Goal: Use online tool/utility: Utilize a website feature to perform a specific function

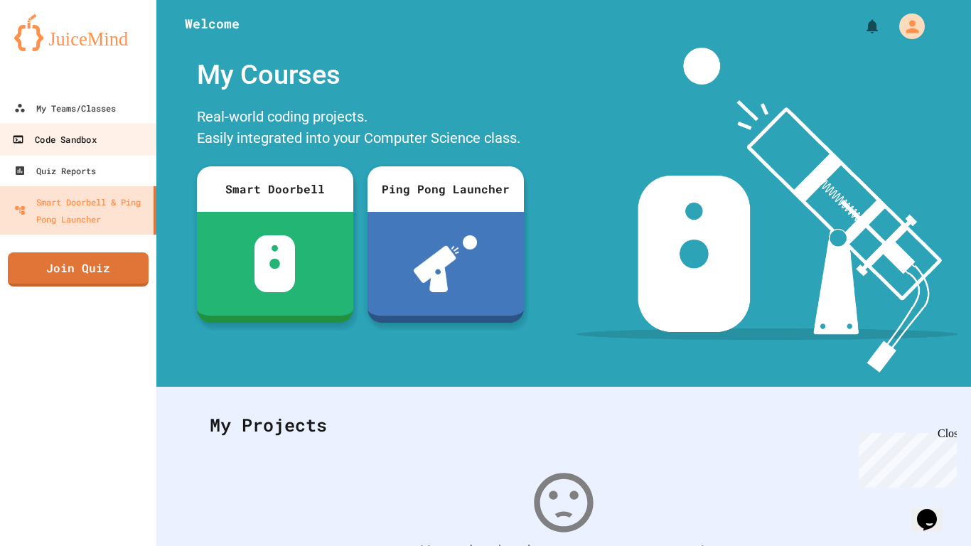
click at [50, 128] on link "Code Sandbox" at bounding box center [78, 139] width 161 height 32
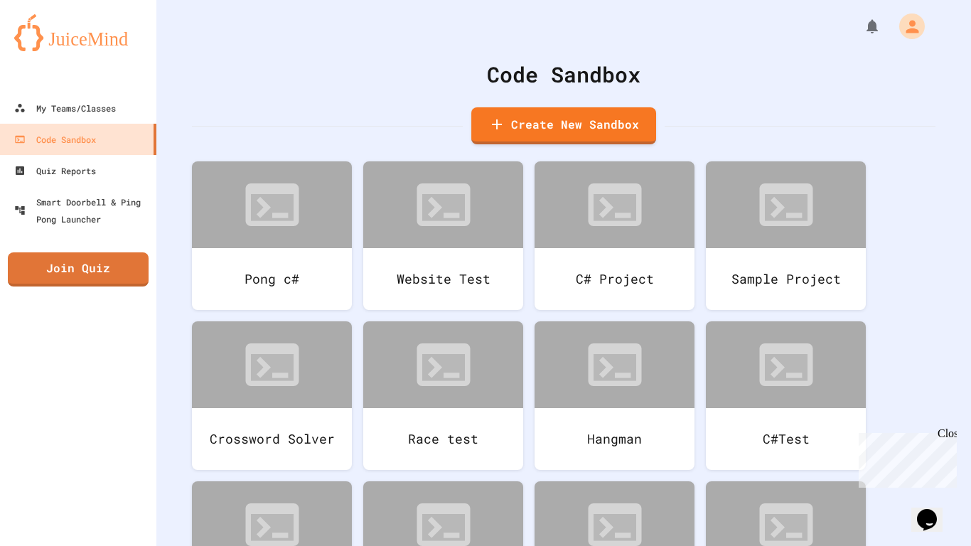
click at [950, 439] on div "Close" at bounding box center [947, 436] width 18 height 18
click at [927, 38] on button "My Account" at bounding box center [913, 26] width 41 height 41
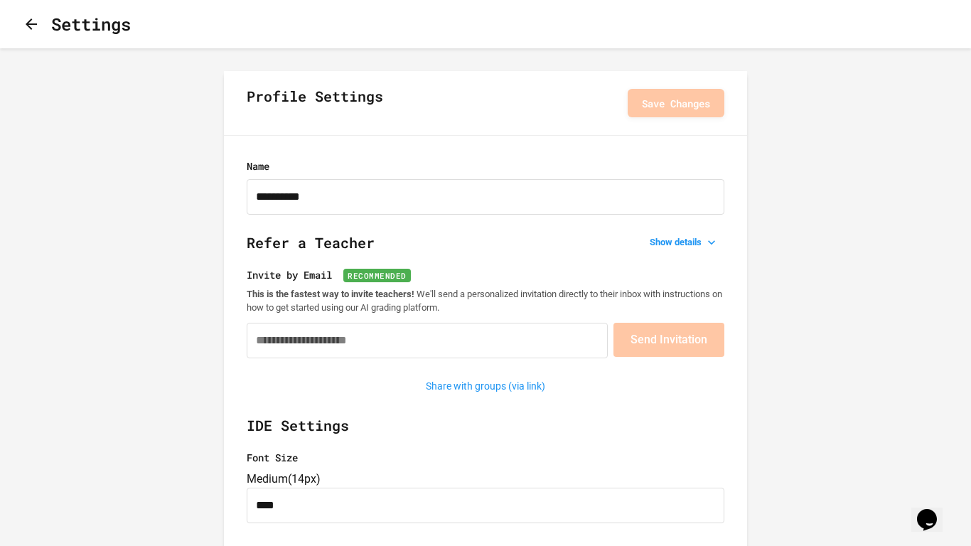
type input "**********"
click at [691, 246] on button "Show details" at bounding box center [684, 242] width 80 height 20
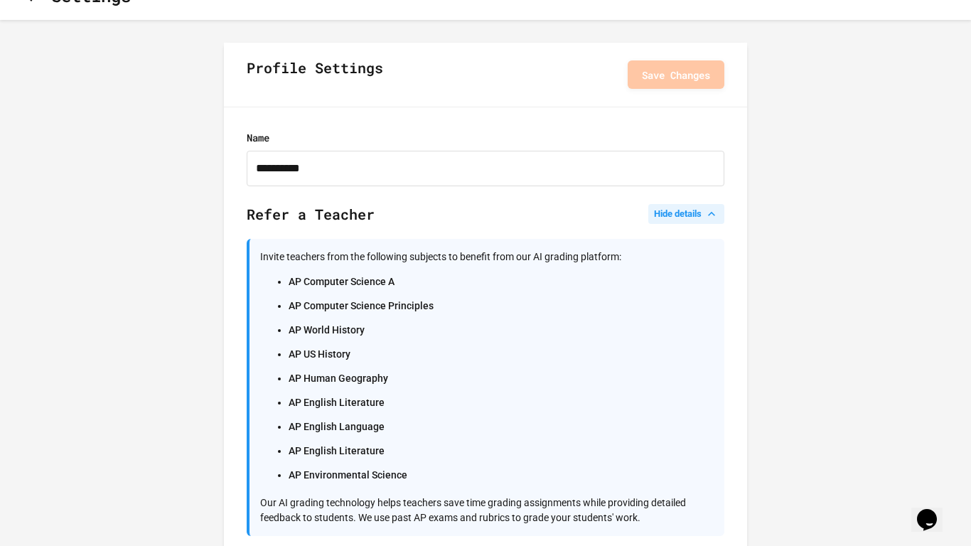
scroll to position [46, 0]
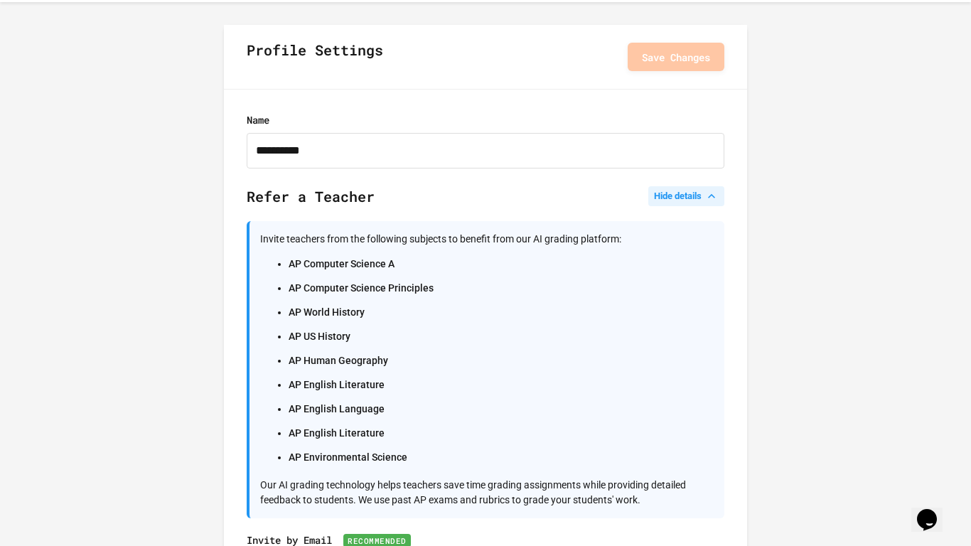
click at [694, 197] on button "Hide details" at bounding box center [686, 196] width 76 height 20
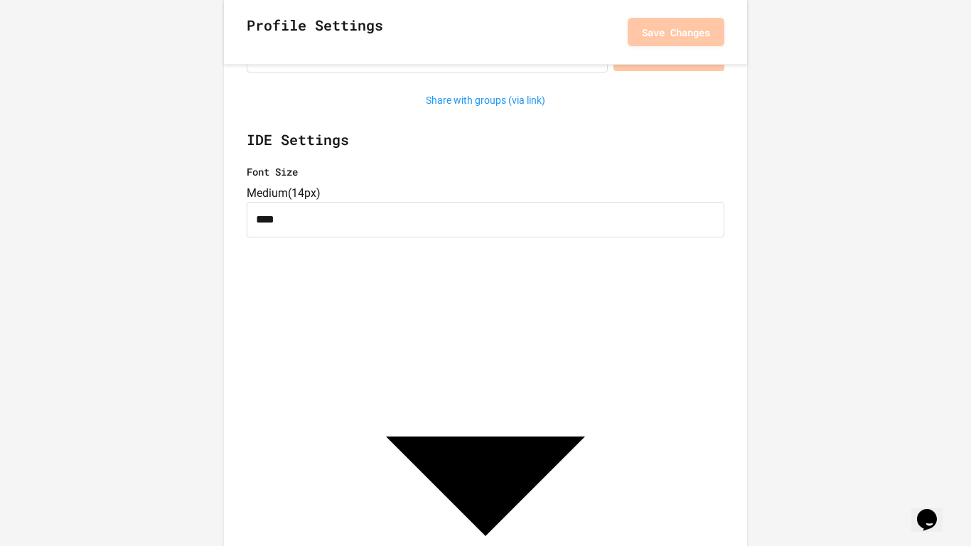
scroll to position [289, 0]
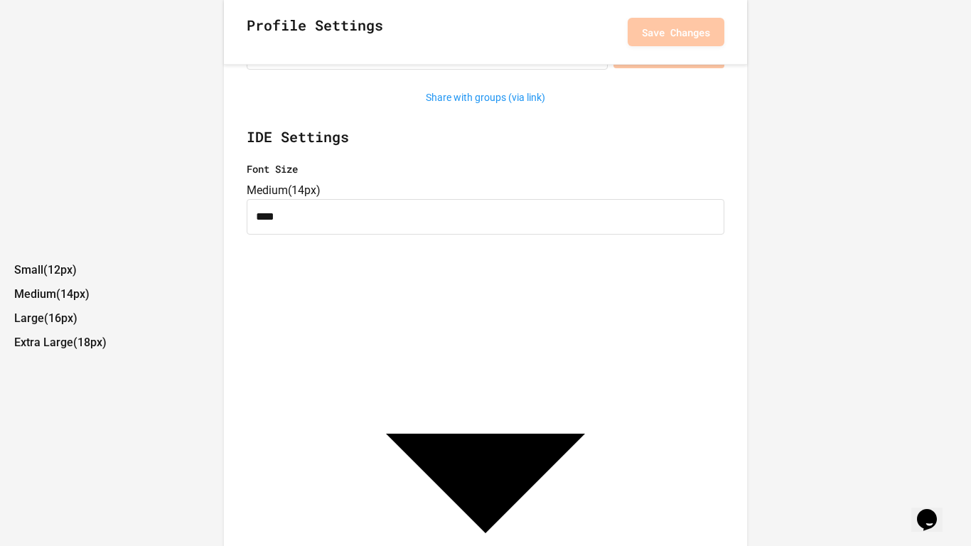
click at [661, 259] on div at bounding box center [485, 259] width 971 height 0
click at [144, 259] on div at bounding box center [485, 259] width 971 height 0
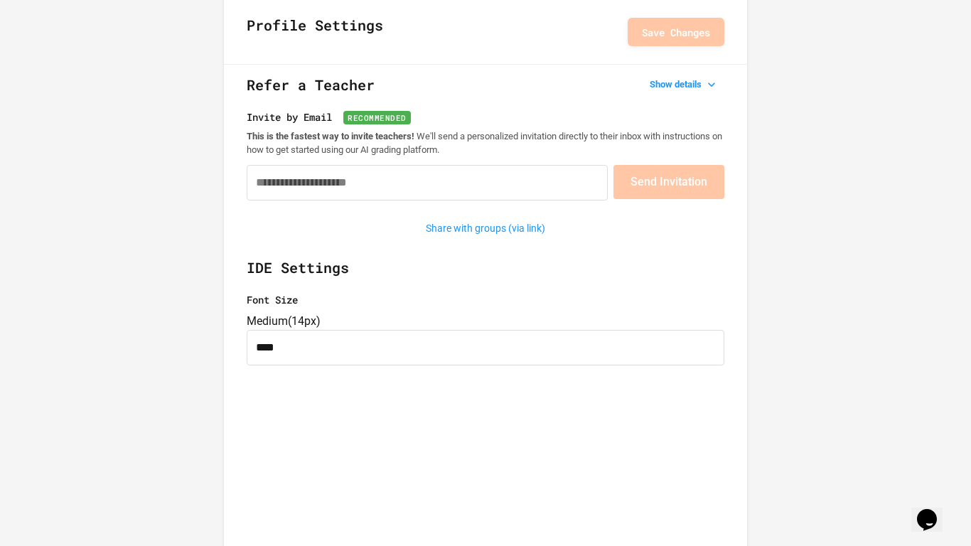
scroll to position [0, 0]
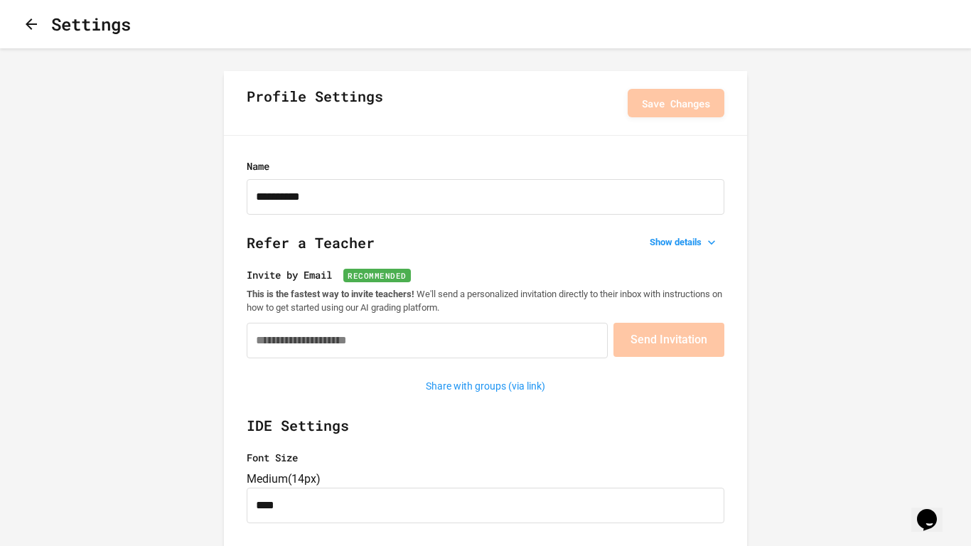
click at [31, 23] on icon "button" at bounding box center [31, 24] width 17 height 17
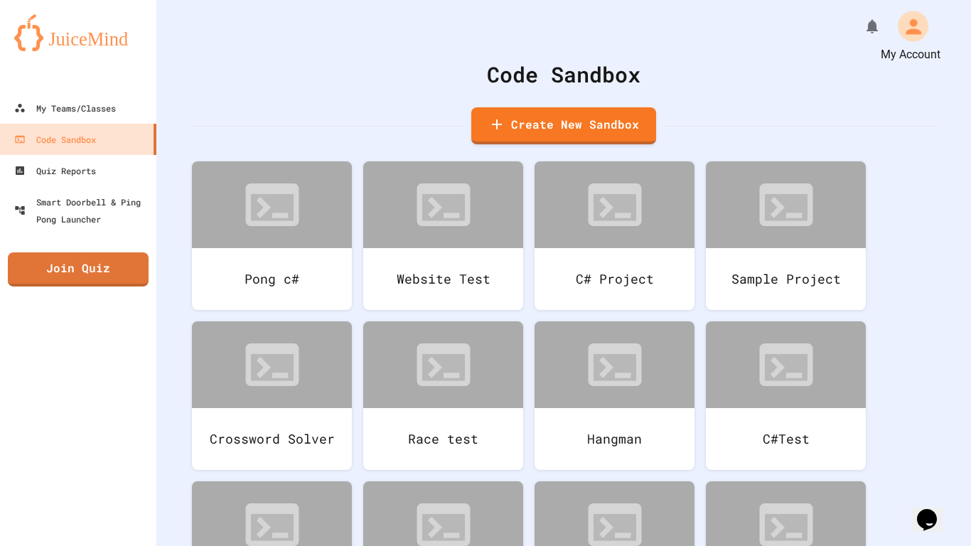
click at [911, 21] on icon "My Account" at bounding box center [914, 26] width 16 height 16
click at [824, 545] on div at bounding box center [485, 546] width 971 height 0
click at [871, 23] on icon "My Notifications" at bounding box center [875, 26] width 14 height 16
click at [187, 545] on div at bounding box center [485, 546] width 971 height 0
click at [100, 112] on div "My Teams/Classes" at bounding box center [64, 109] width 104 height 18
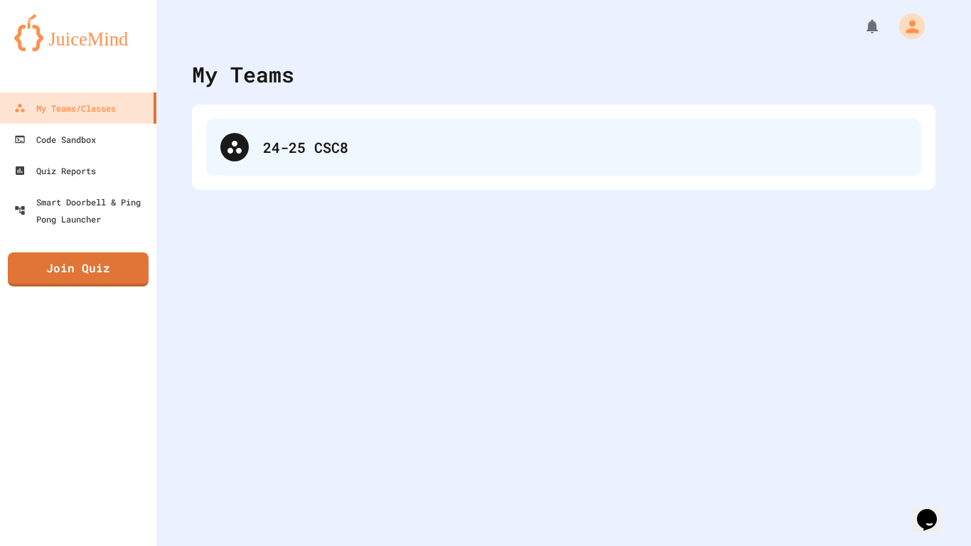
click at [377, 143] on div "24-25 CSC8" at bounding box center [585, 146] width 644 height 21
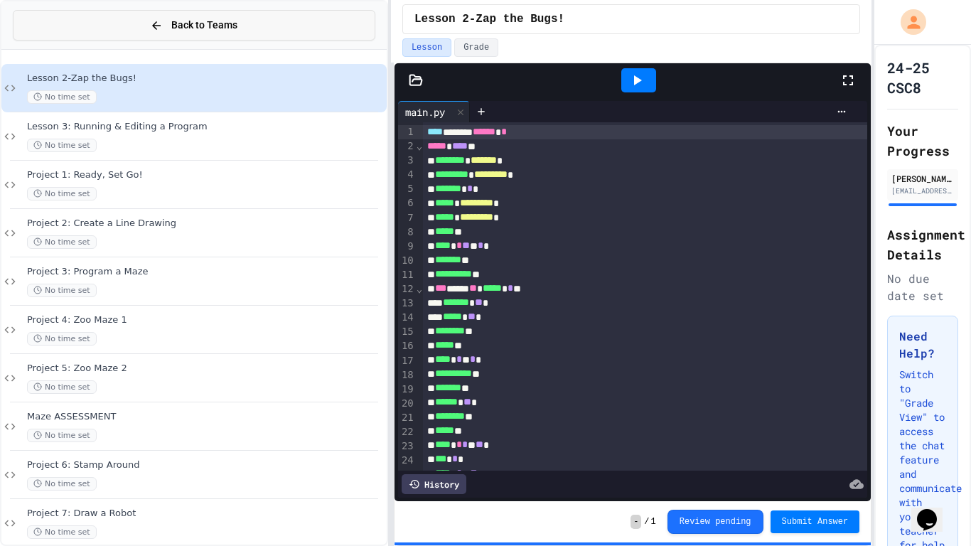
click at [114, 24] on button "Back to Teams" at bounding box center [194, 25] width 363 height 31
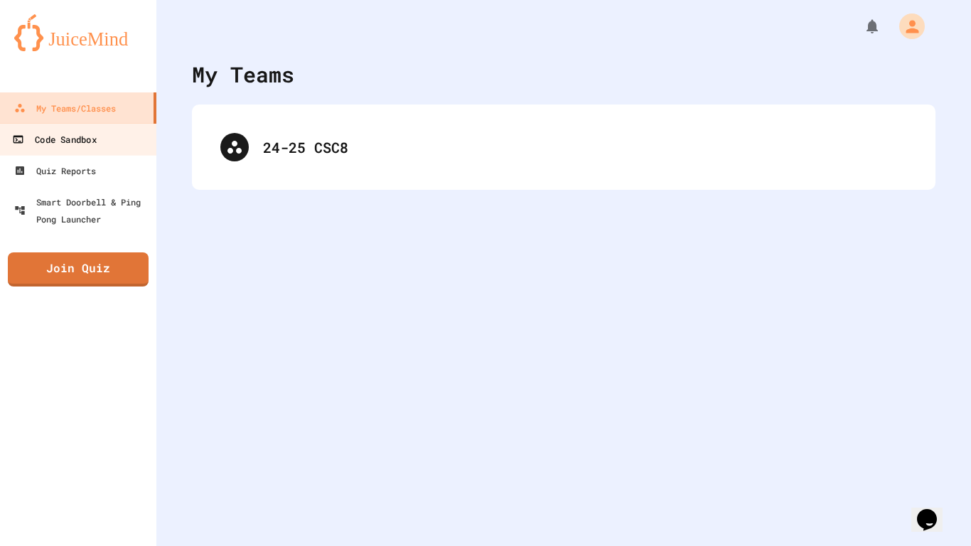
click at [86, 142] on div "Code Sandbox" at bounding box center [54, 140] width 84 height 18
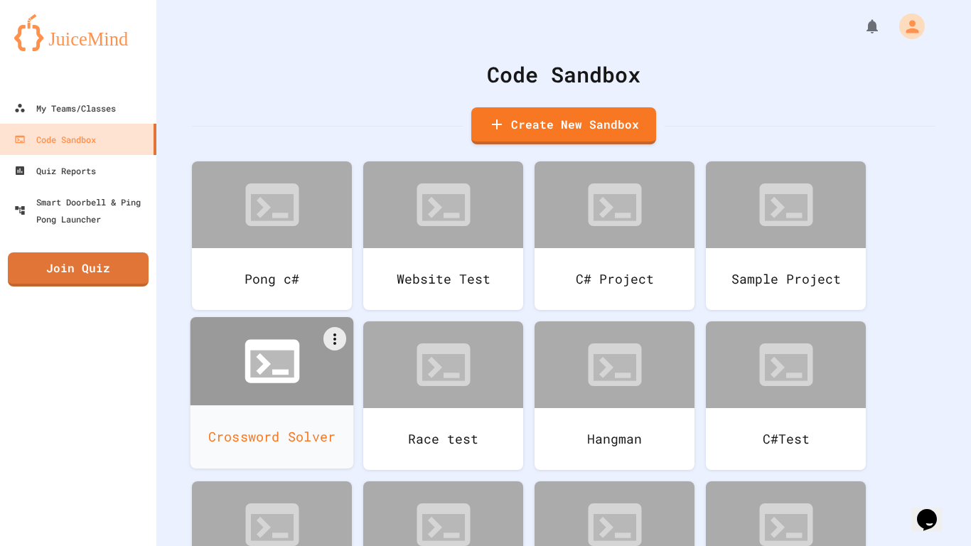
click at [254, 363] on icon at bounding box center [271, 363] width 43 height 27
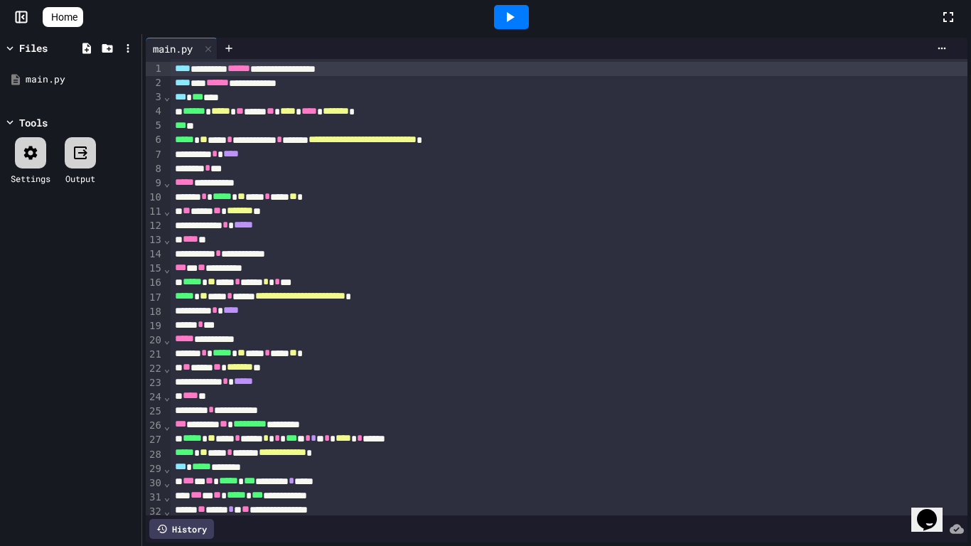
click at [50, 20] on icon at bounding box center [57, 25] width 14 height 12
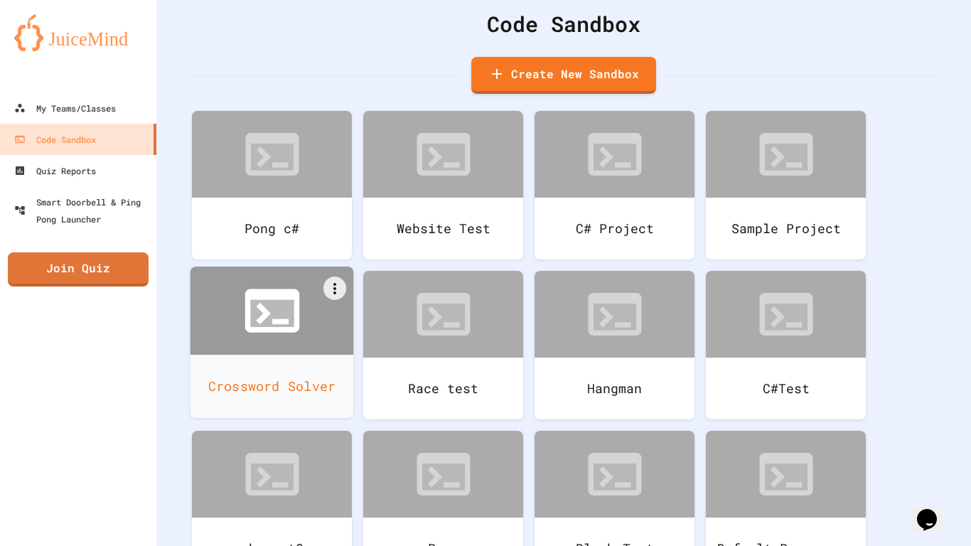
scroll to position [56, 0]
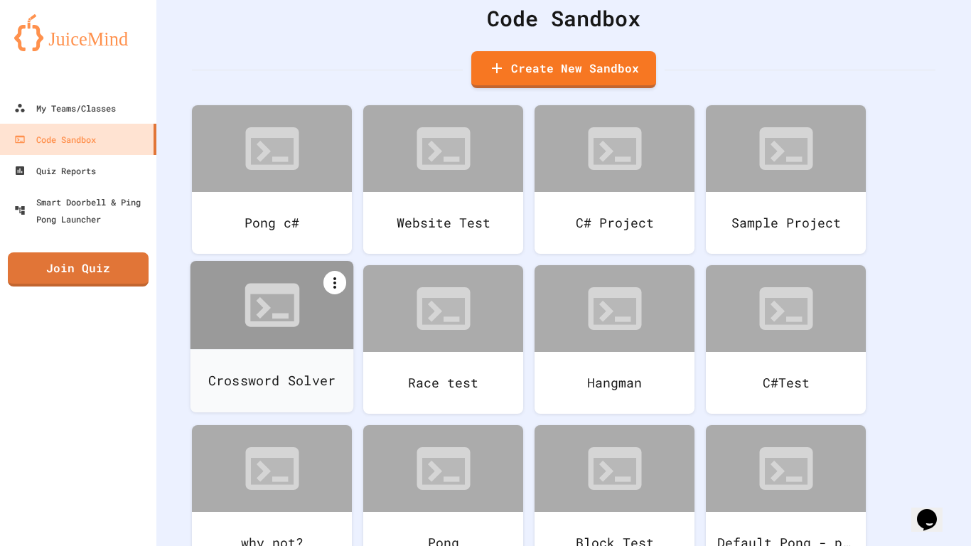
click at [333, 291] on div at bounding box center [334, 282] width 23 height 23
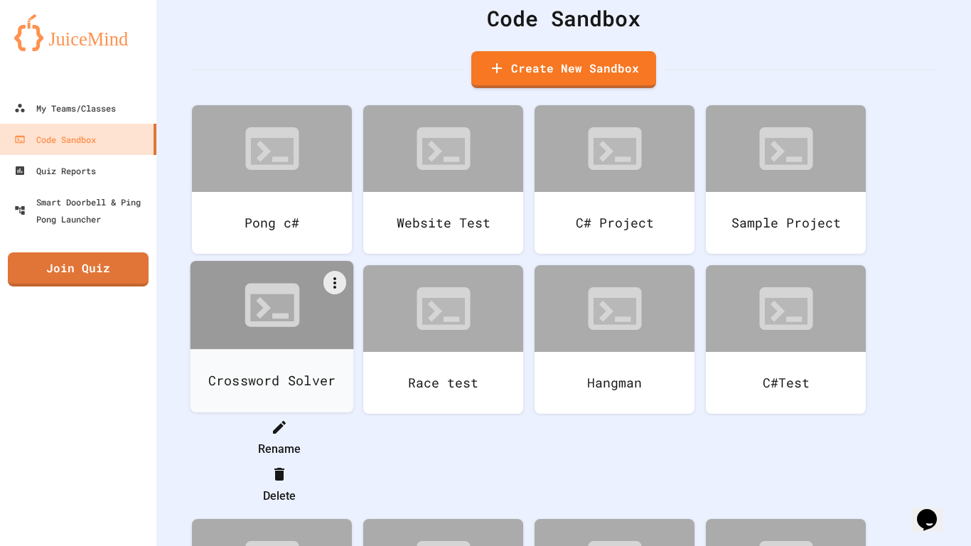
click at [288, 419] on icon at bounding box center [279, 427] width 17 height 17
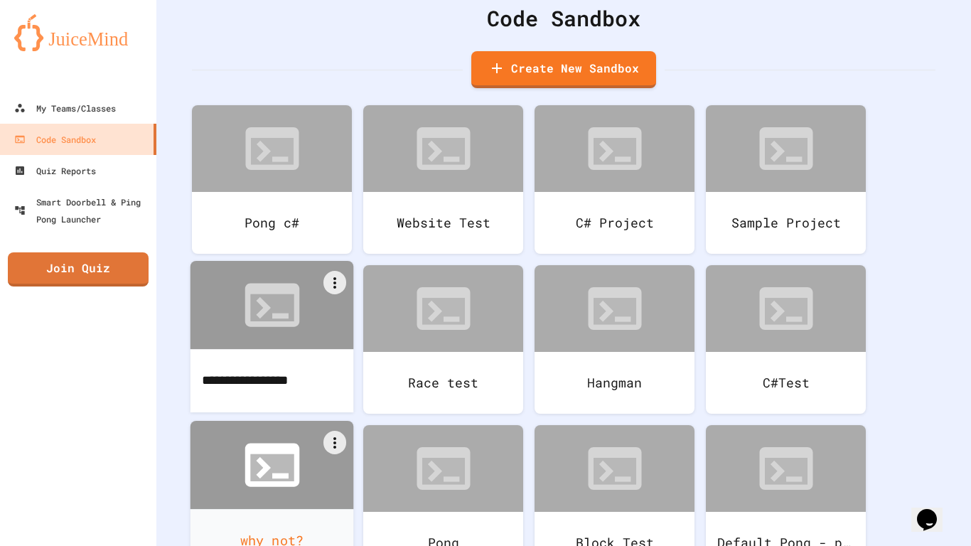
type input "**********"
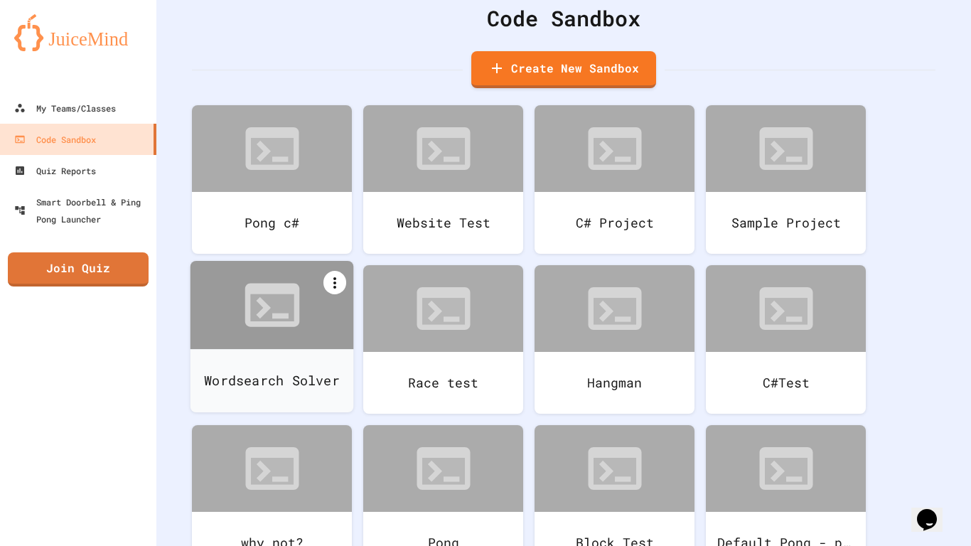
click at [337, 291] on div at bounding box center [334, 282] width 23 height 23
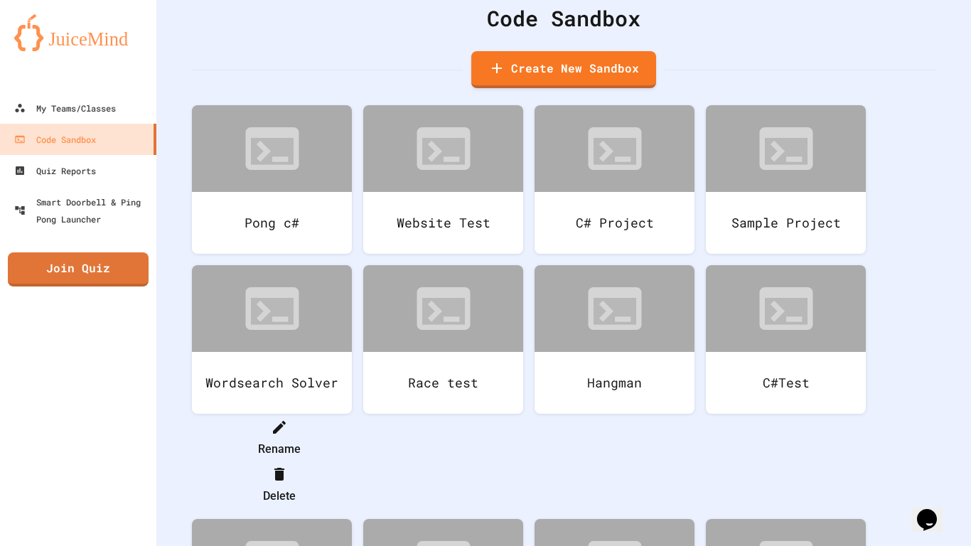
click at [352, 415] on div at bounding box center [279, 426] width 146 height 23
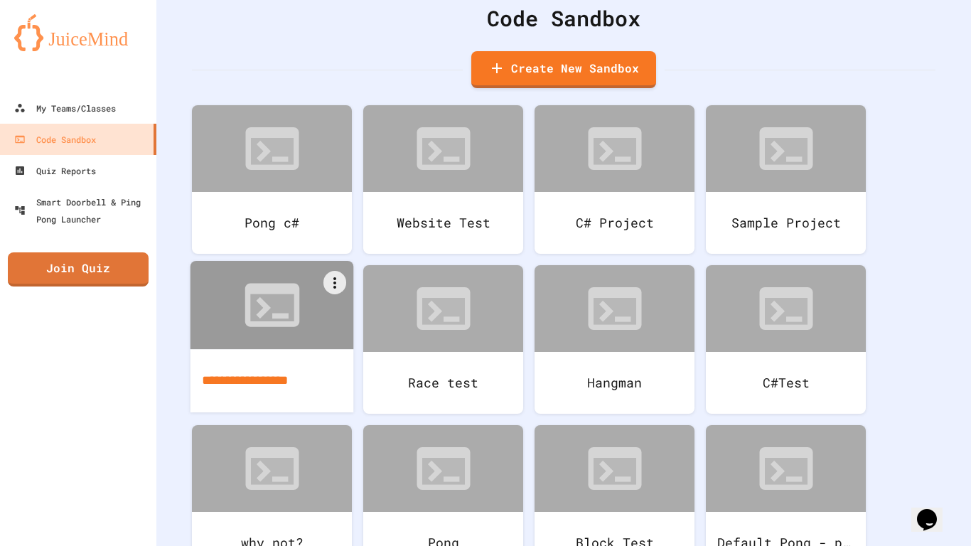
click at [271, 377] on input "**********" at bounding box center [272, 380] width 163 height 63
click at [251, 380] on input "**********" at bounding box center [272, 380] width 163 height 63
type input "**********"
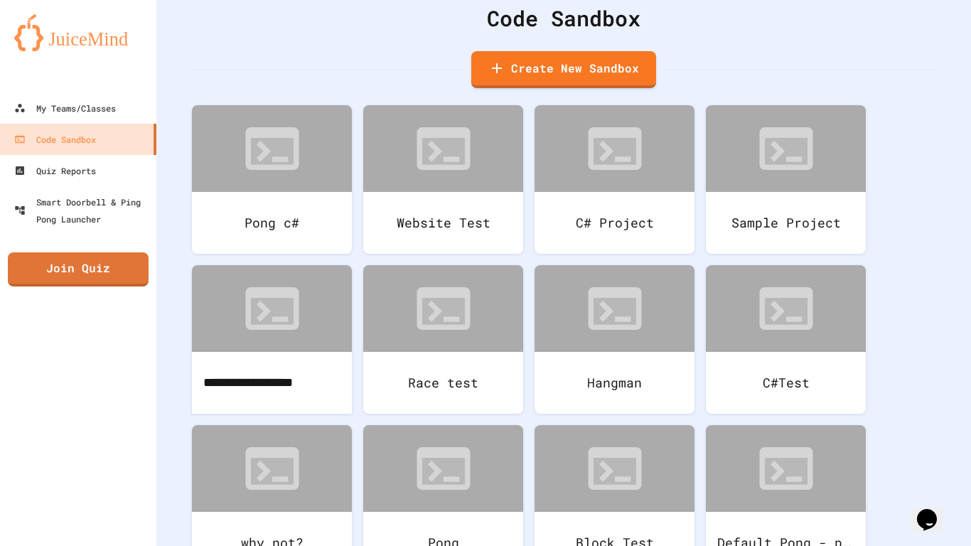
click at [178, 384] on div "**********" at bounding box center [563, 217] width 815 height 546
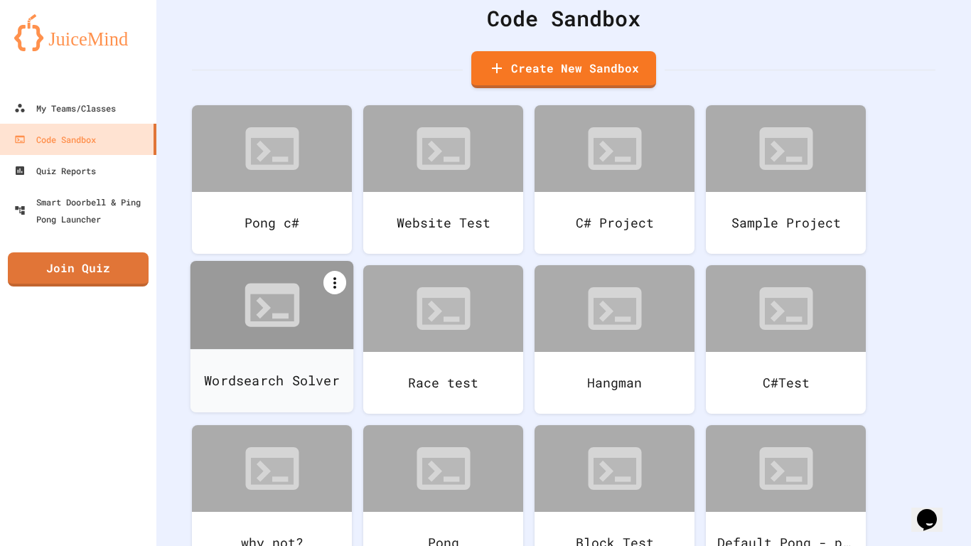
click at [328, 281] on icon at bounding box center [334, 282] width 17 height 17
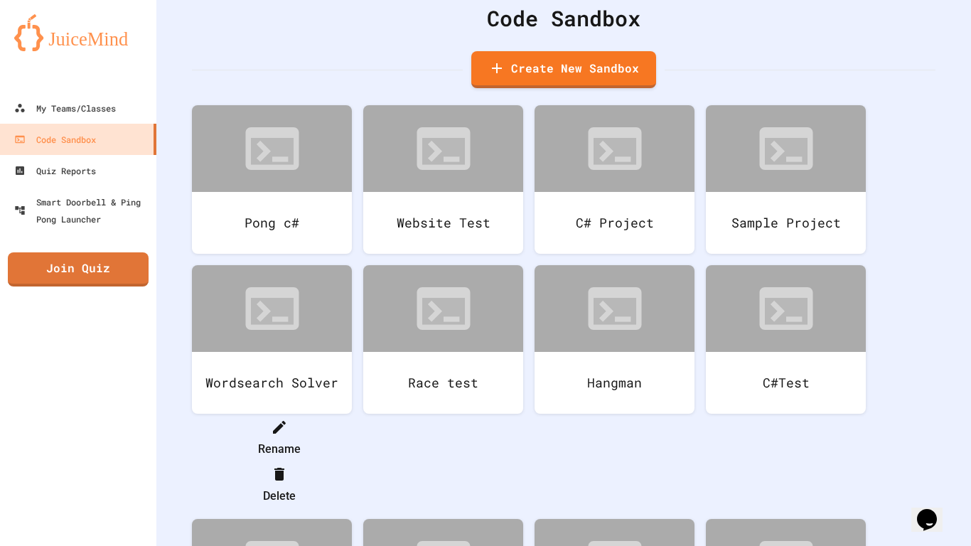
click at [331, 415] on li "Rename" at bounding box center [279, 437] width 146 height 45
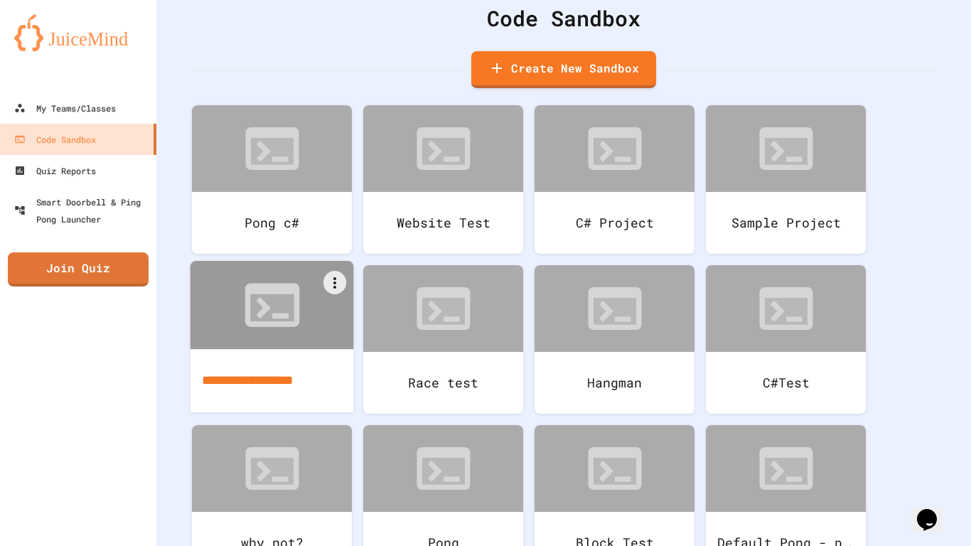
scroll to position [0, 1]
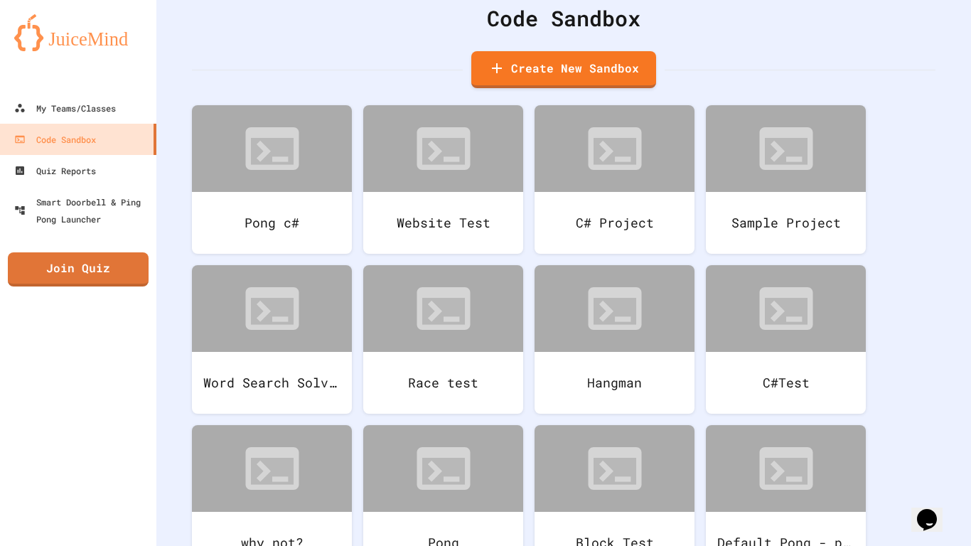
click at [281, 360] on div "Word Search Solver" at bounding box center [272, 383] width 160 height 62
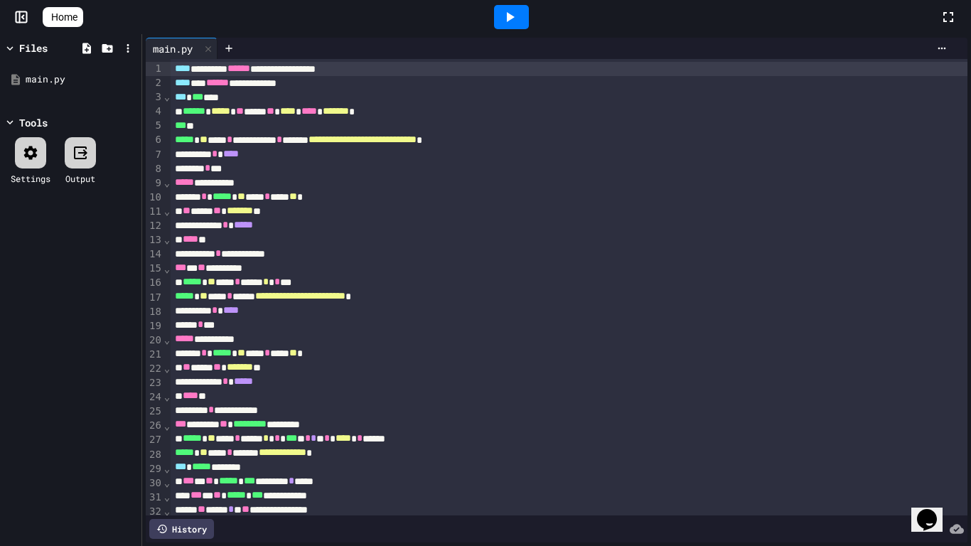
click at [949, 443] on div "***** * ** ***** * ****** * * *** ** * * * * **** * *****" at bounding box center [570, 438] width 798 height 14
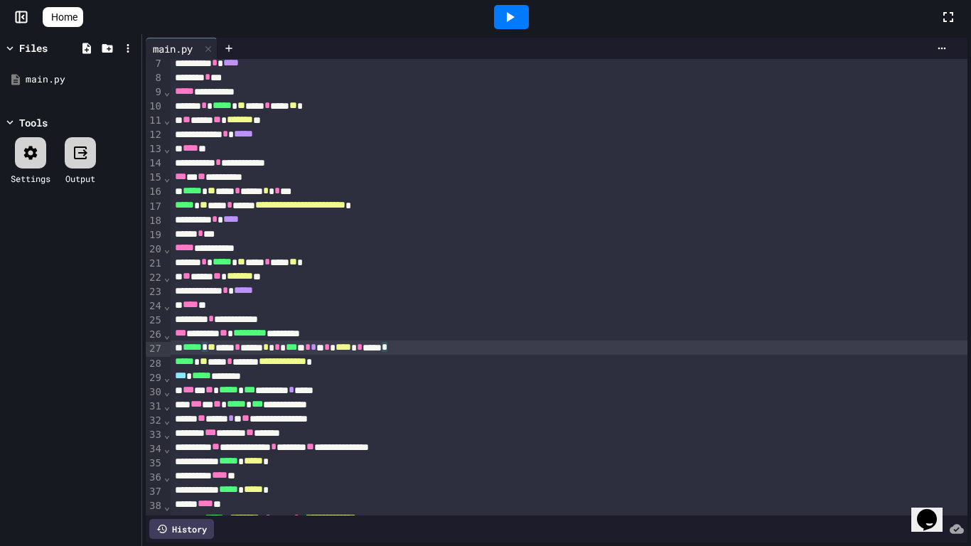
scroll to position [121, 0]
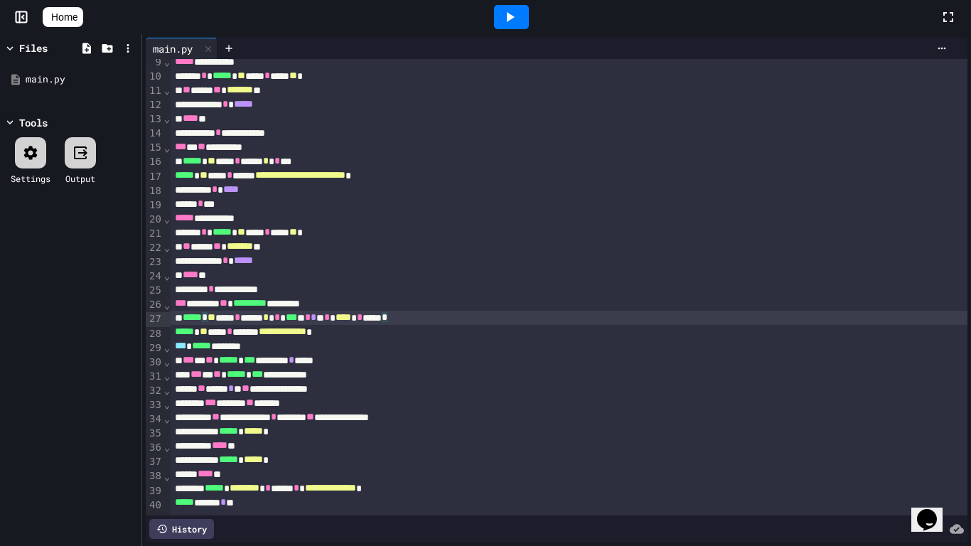
click at [77, 13] on span "Home" at bounding box center [64, 17] width 26 height 14
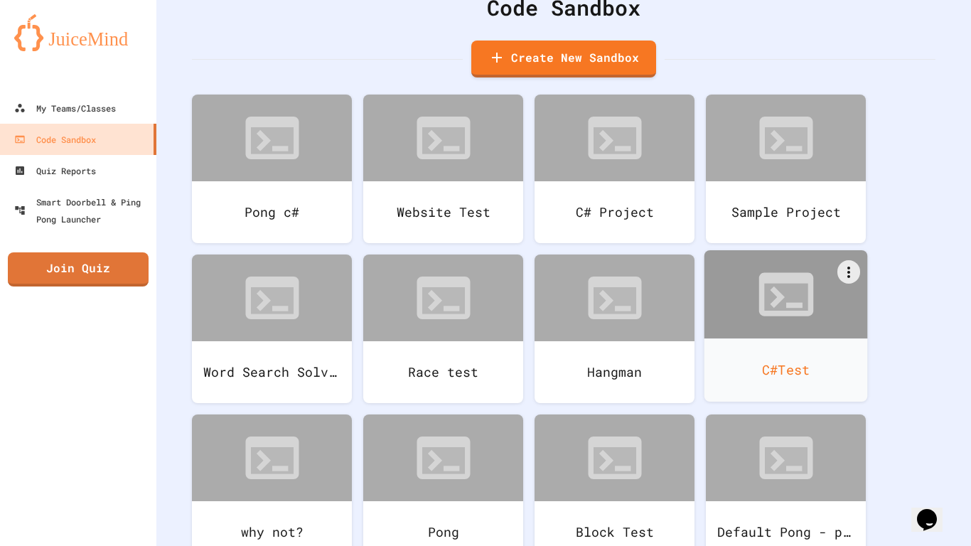
scroll to position [66, 0]
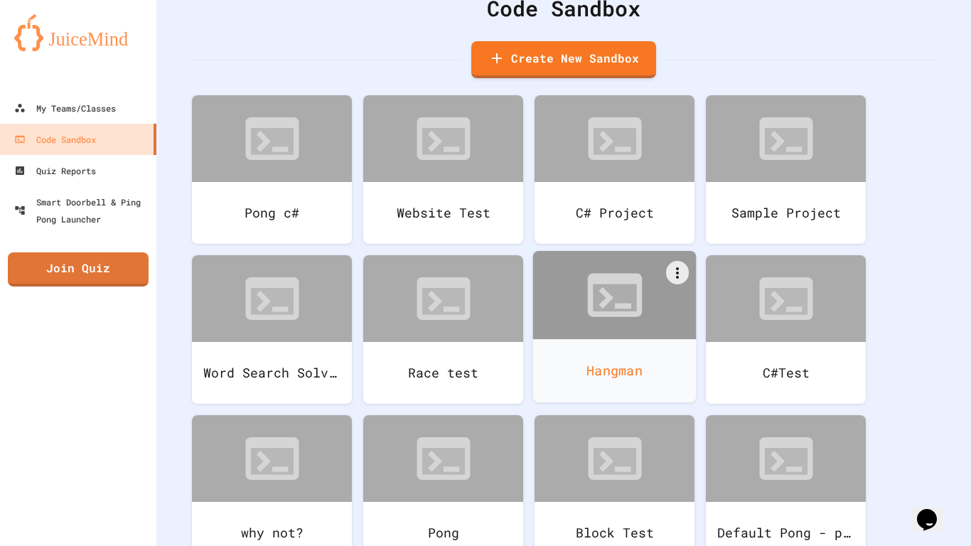
click at [621, 392] on div "Hangman" at bounding box center [614, 370] width 163 height 63
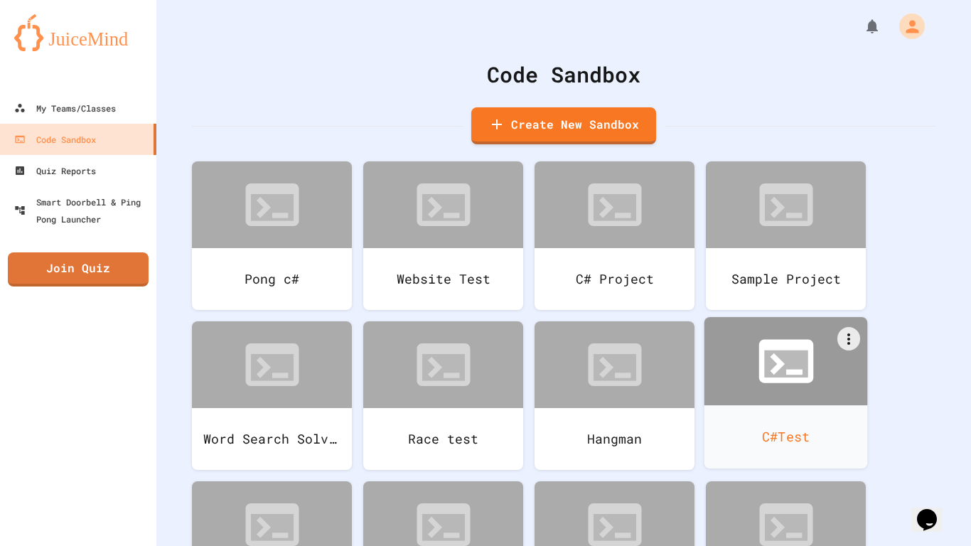
scroll to position [267, 0]
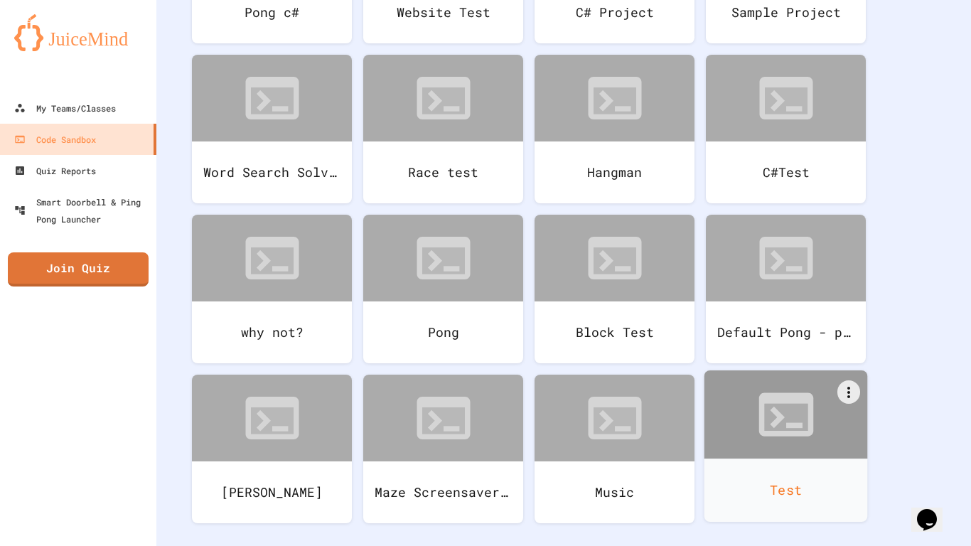
click at [742, 466] on div "Test" at bounding box center [785, 489] width 163 height 63
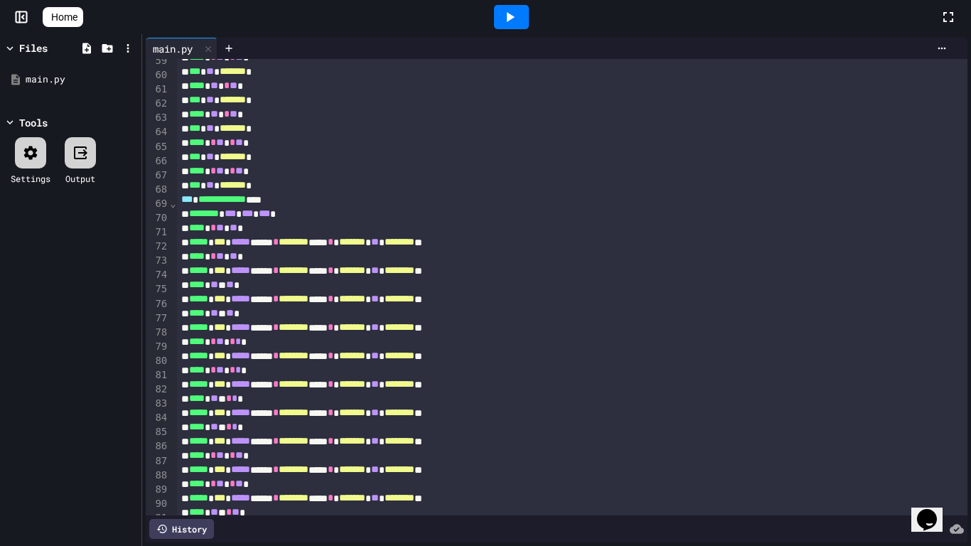
scroll to position [1378, 0]
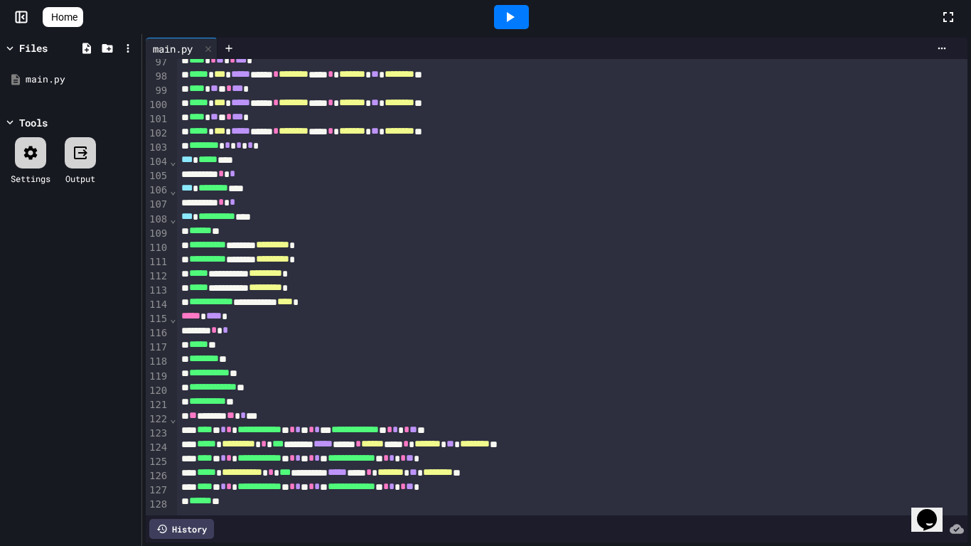
click at [513, 17] on icon at bounding box center [511, 17] width 8 height 10
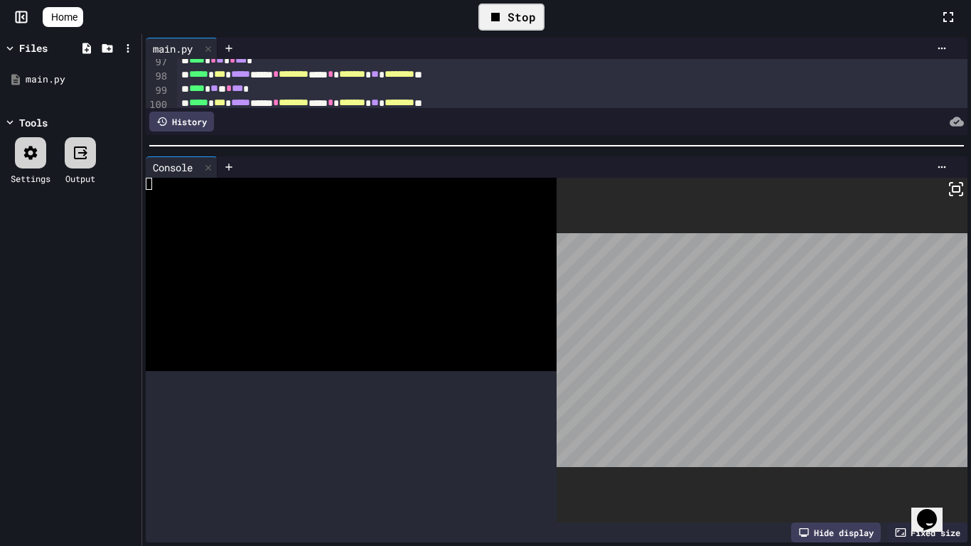
click at [350, 139] on div at bounding box center [556, 146] width 829 height 14
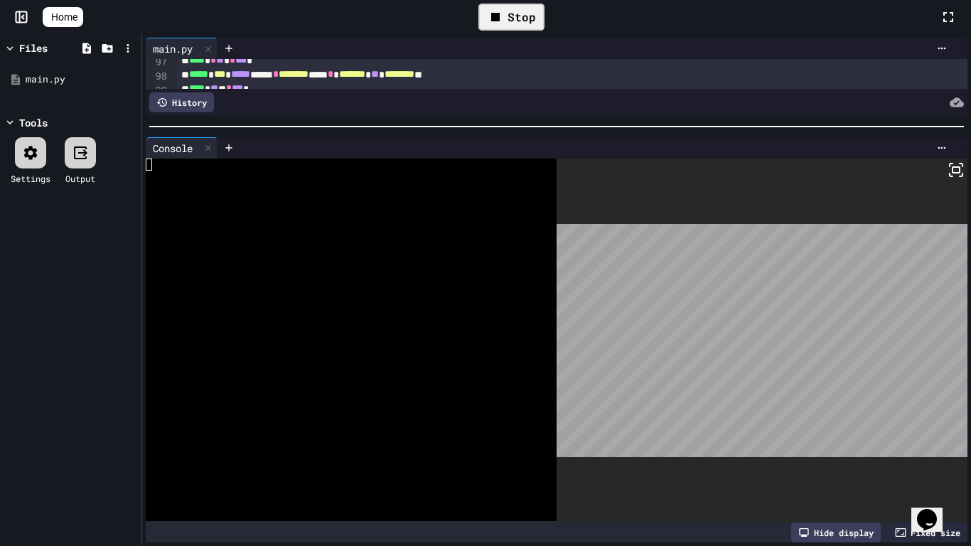
click at [48, 17] on icon at bounding box center [48, 17] width 0 height 0
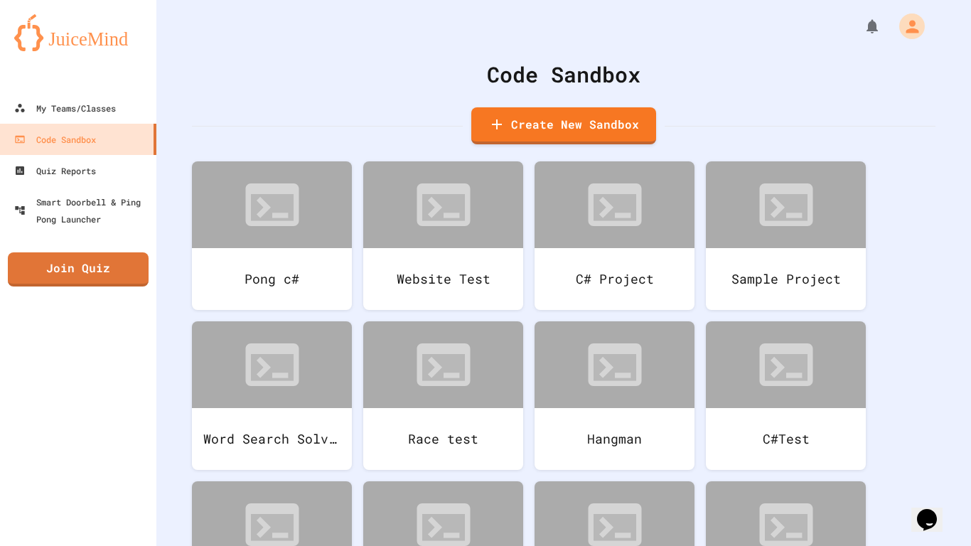
scroll to position [267, 0]
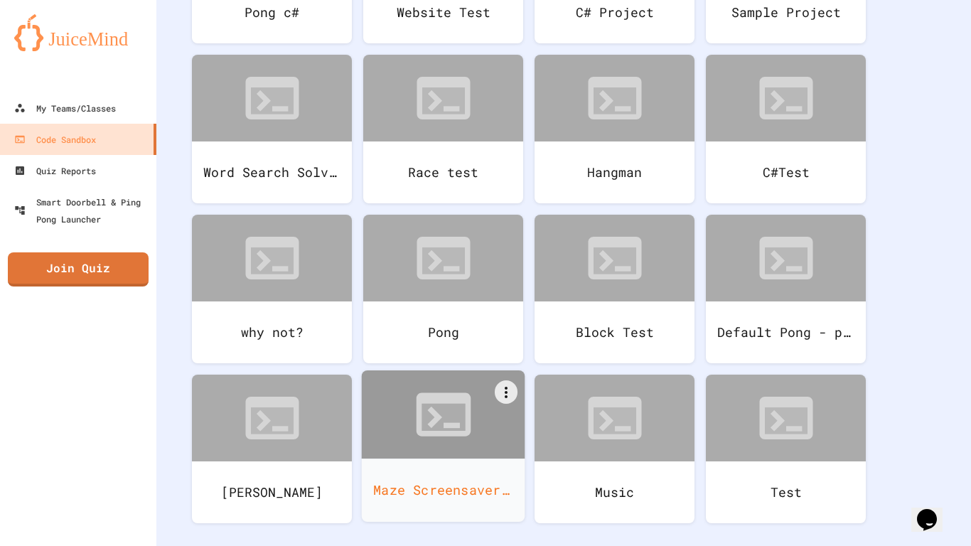
click at [514, 439] on div at bounding box center [443, 414] width 163 height 88
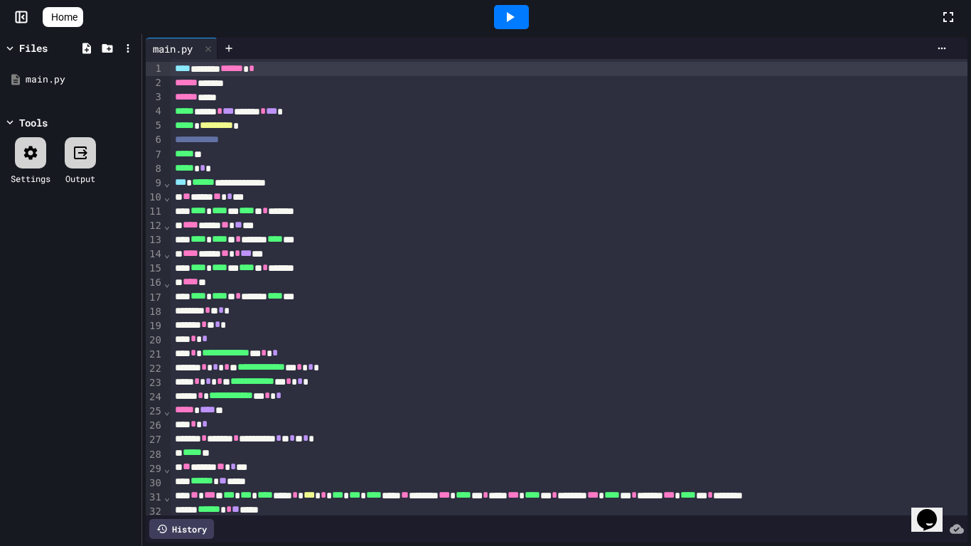
click at [517, 21] on icon at bounding box center [509, 17] width 17 height 17
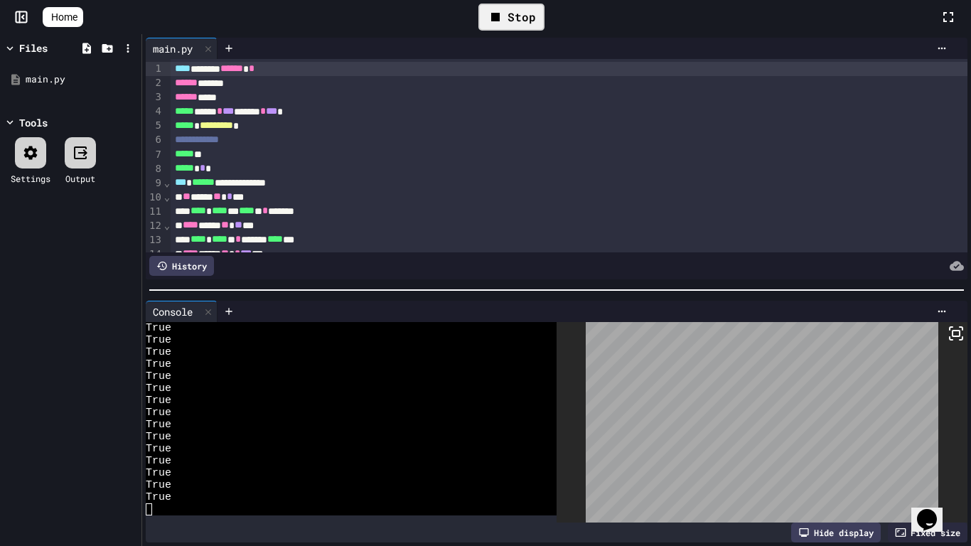
click at [520, 21] on div "Stop" at bounding box center [511, 17] width 66 height 27
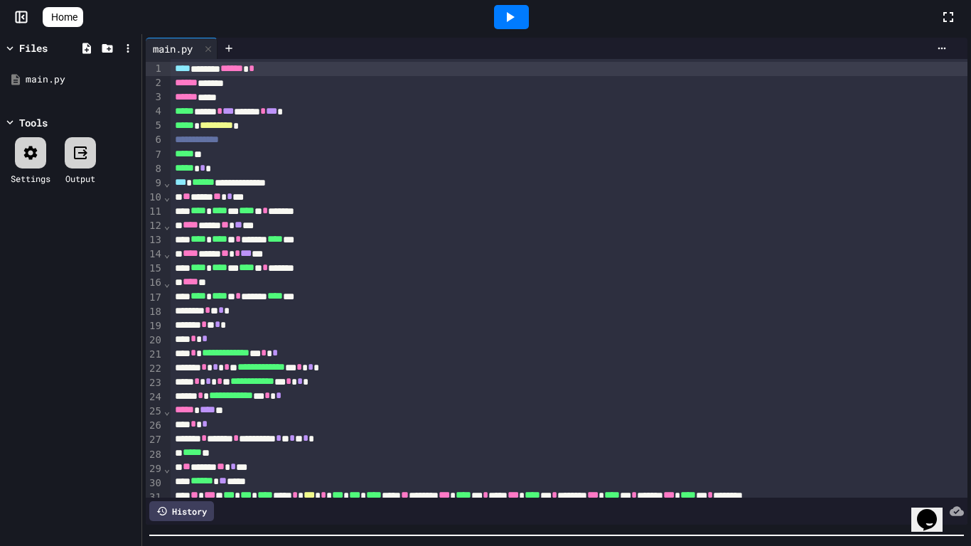
click at [495, 544] on div "**********" at bounding box center [556, 290] width 829 height 512
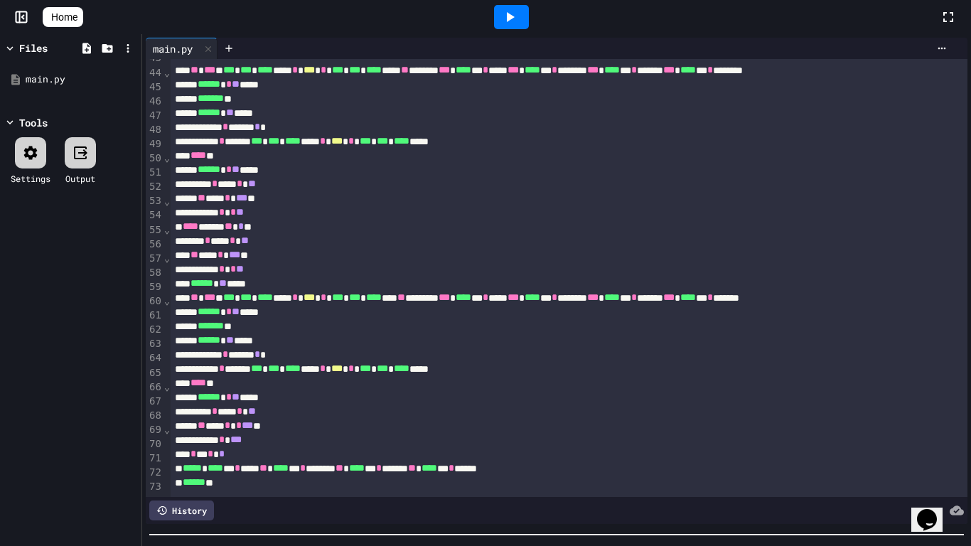
scroll to position [0, 0]
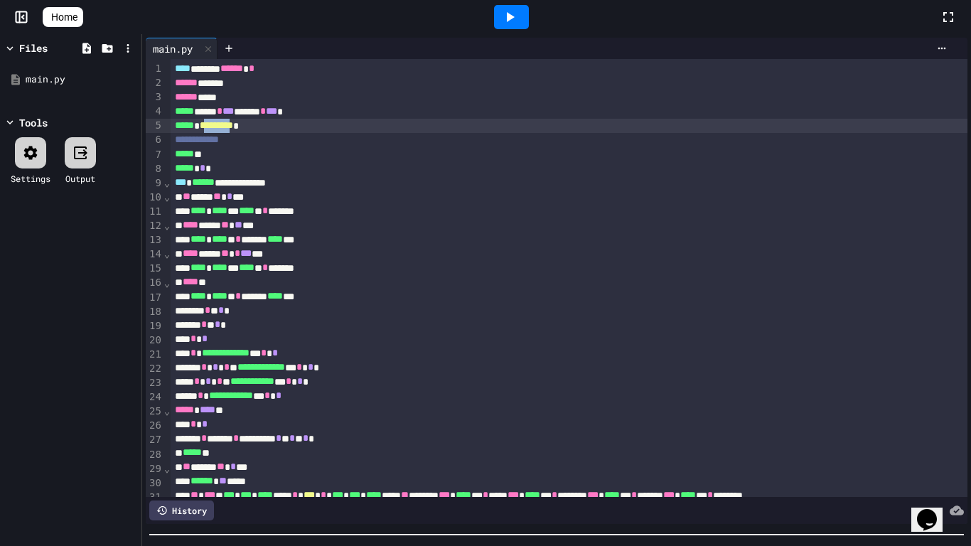
drag, startPoint x: 252, startPoint y: 127, endPoint x: 215, endPoint y: 121, distance: 38.2
click at [215, 121] on span "*********" at bounding box center [216, 125] width 33 height 10
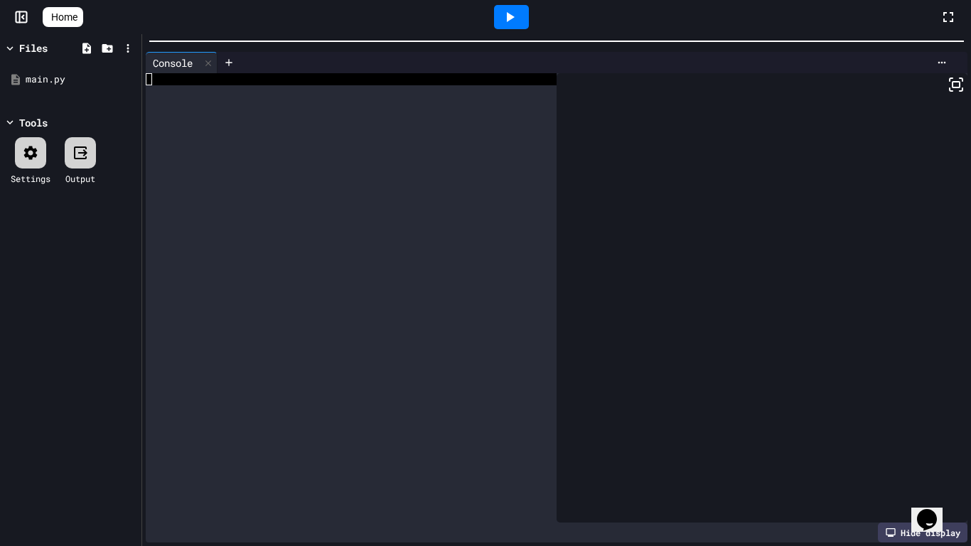
scroll to position [1740, 0]
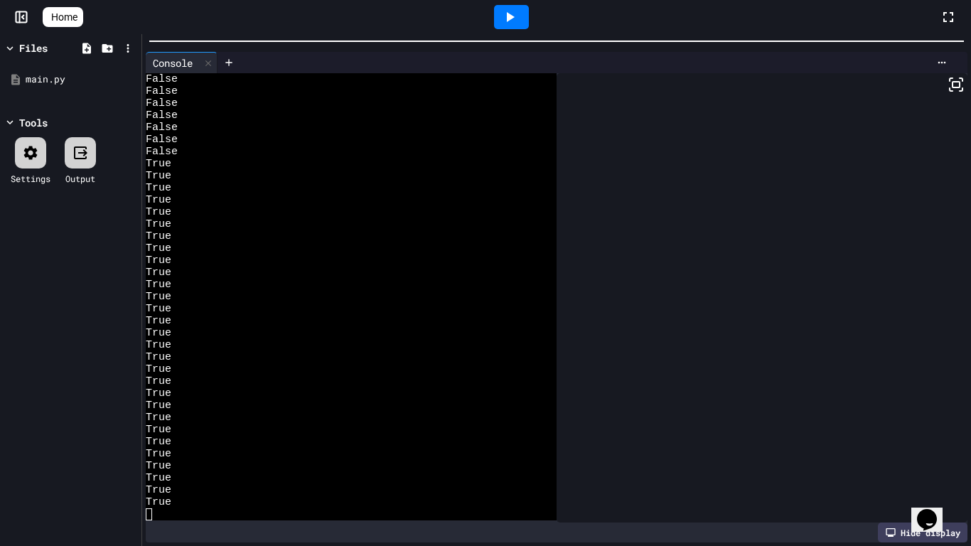
click at [669, 6] on div "**********" at bounding box center [485, 273] width 971 height 546
click at [527, 21] on div at bounding box center [511, 17] width 35 height 24
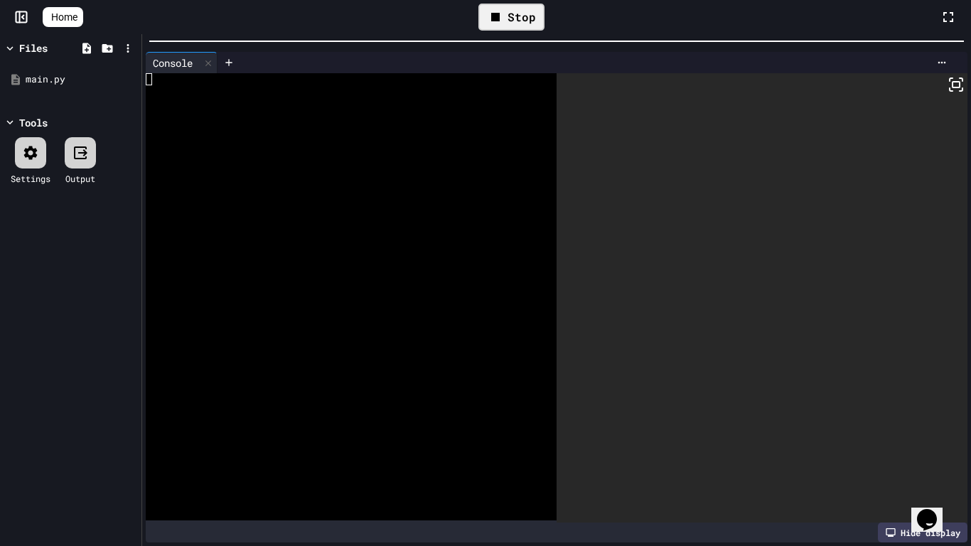
scroll to position [0, 0]
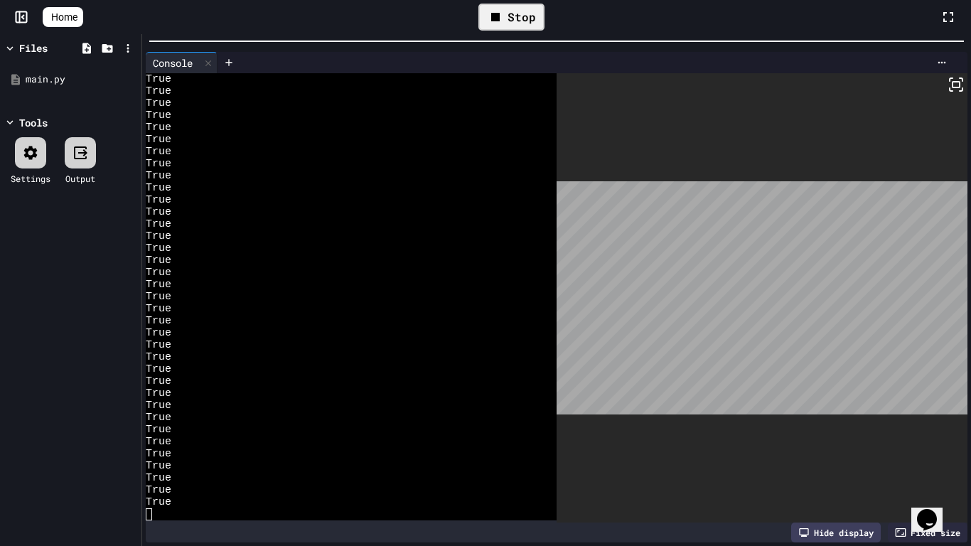
click at [526, 22] on div "Stop" at bounding box center [511, 17] width 66 height 27
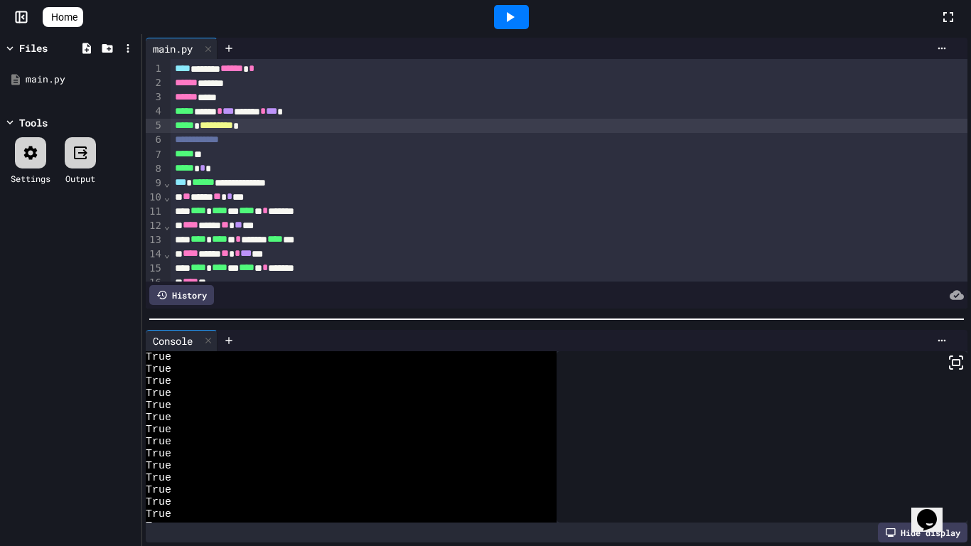
scroll to position [1970, 0]
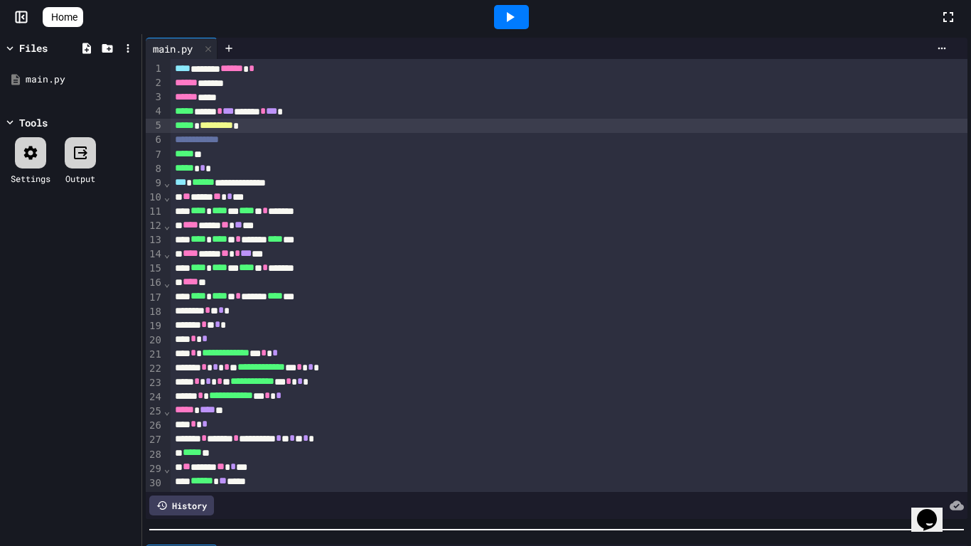
click at [748, 545] on div "**********" at bounding box center [556, 290] width 829 height 512
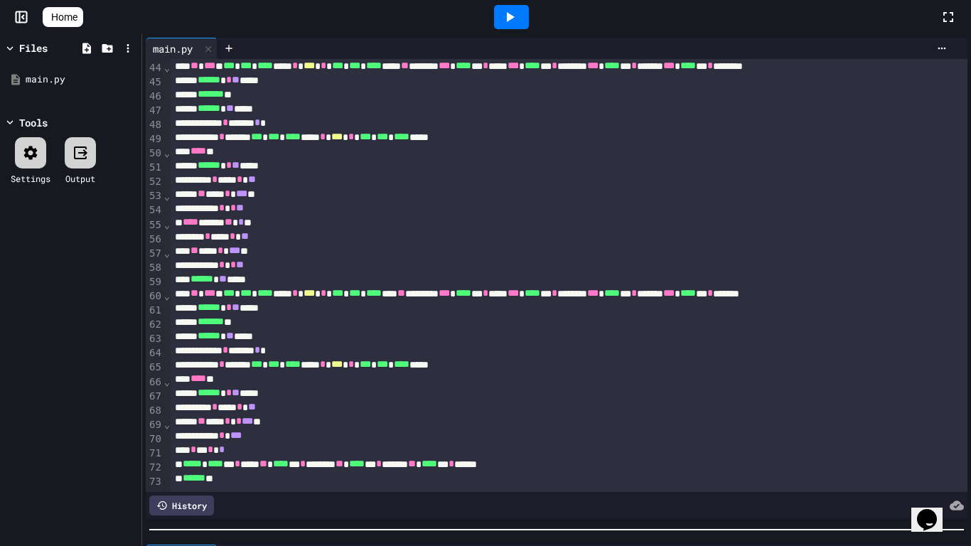
scroll to position [0, 0]
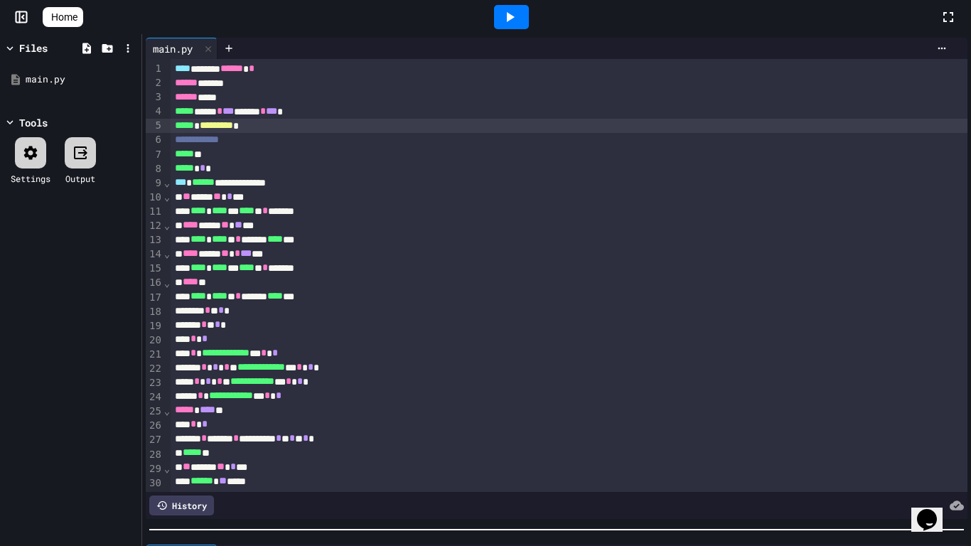
click at [68, 21] on span "Home" at bounding box center [64, 17] width 26 height 14
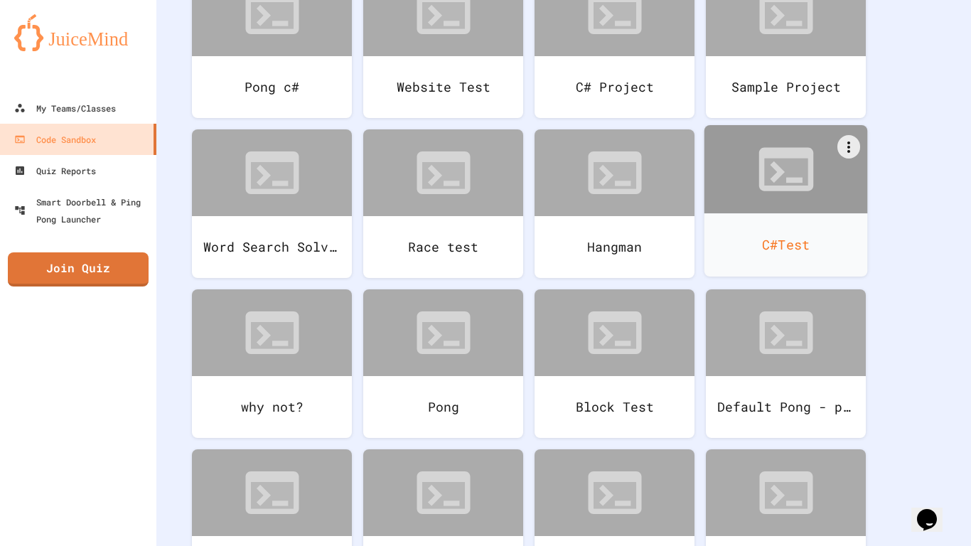
scroll to position [203, 0]
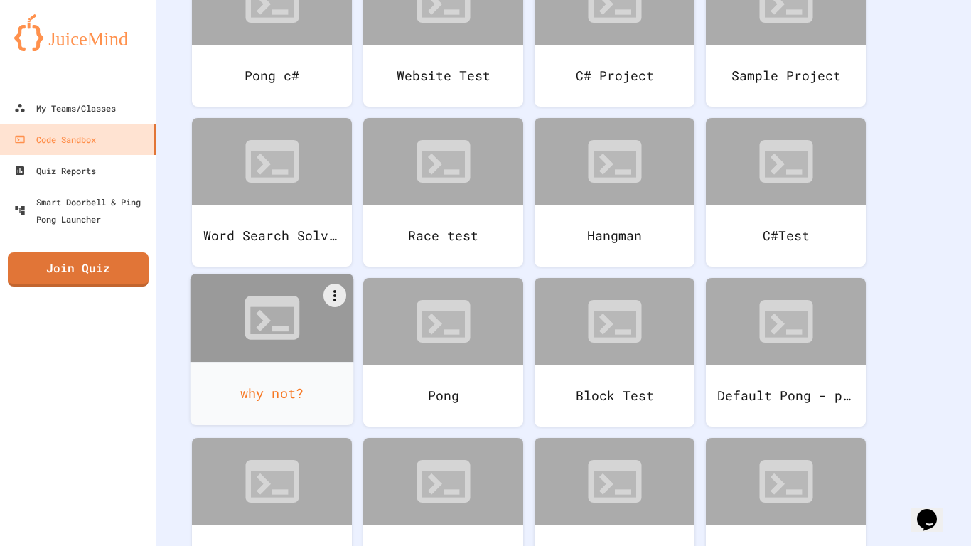
click at [318, 380] on div "why not?" at bounding box center [272, 393] width 163 height 63
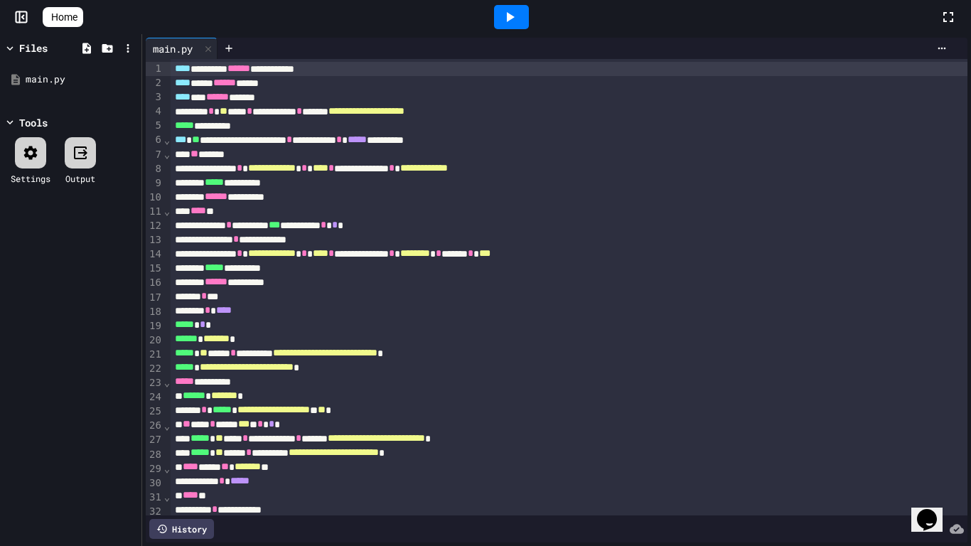
click at [508, 18] on icon at bounding box center [509, 17] width 17 height 17
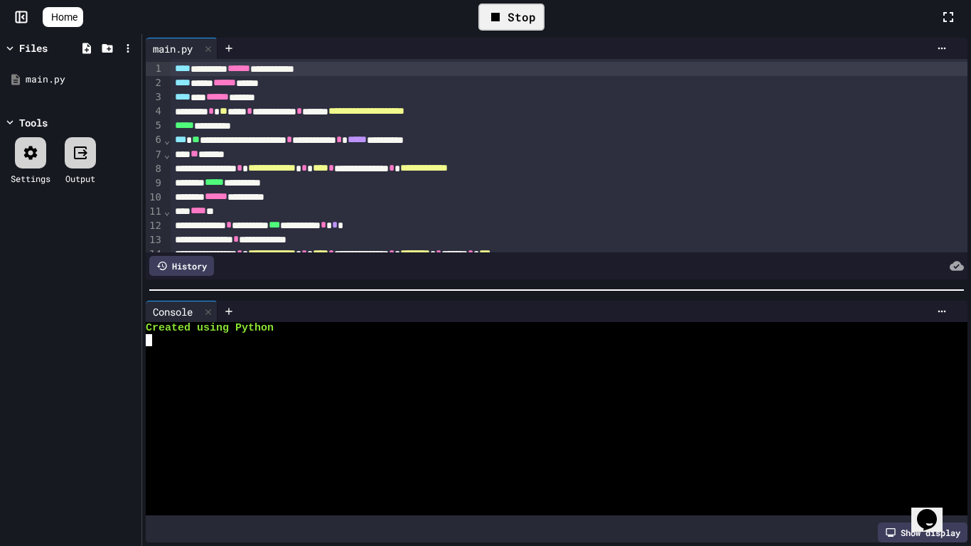
click at [459, 458] on div at bounding box center [549, 461] width 806 height 12
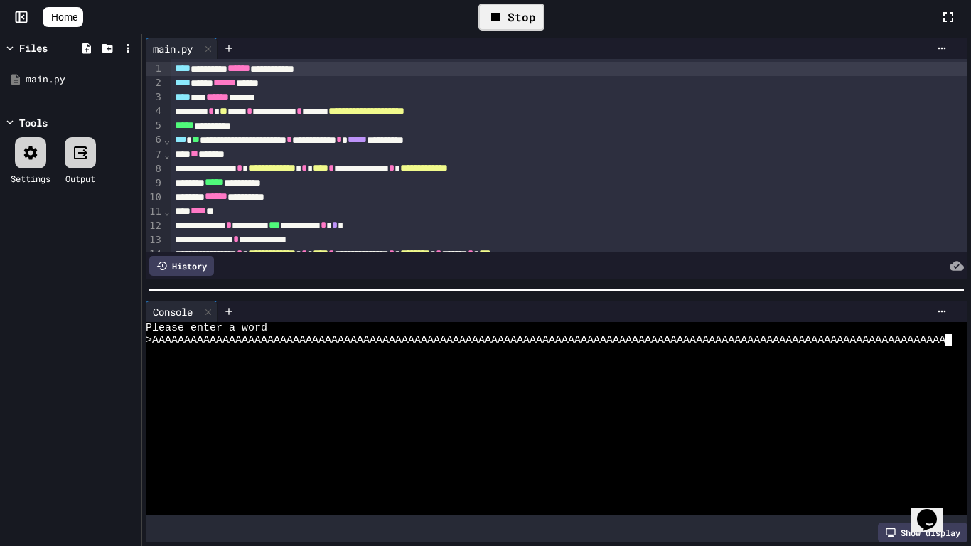
type textarea "**********"
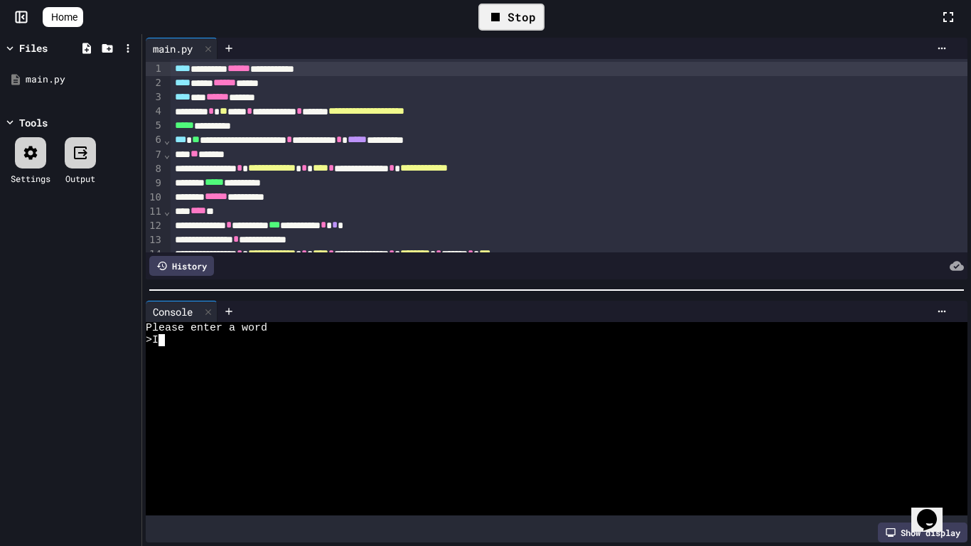
type textarea "*"
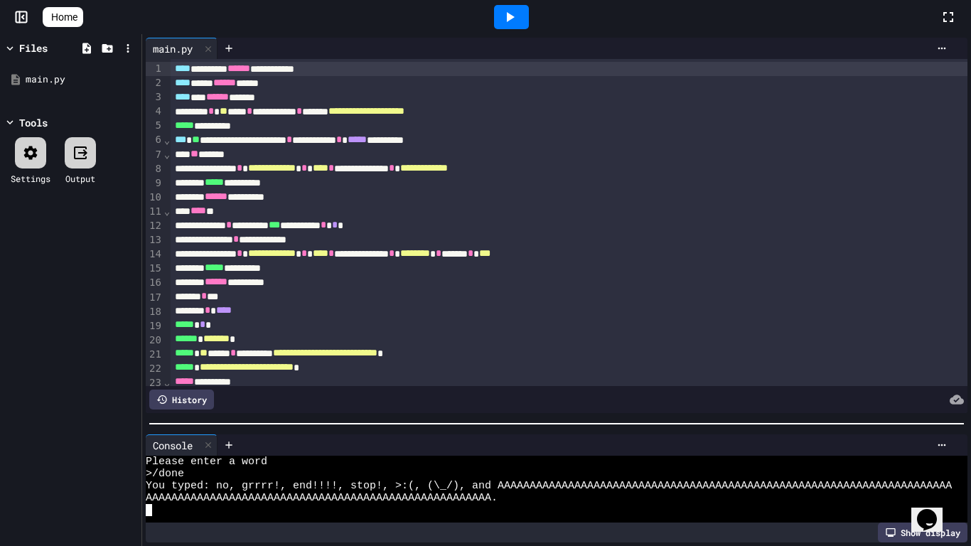
click at [482, 431] on div at bounding box center [556, 424] width 829 height 14
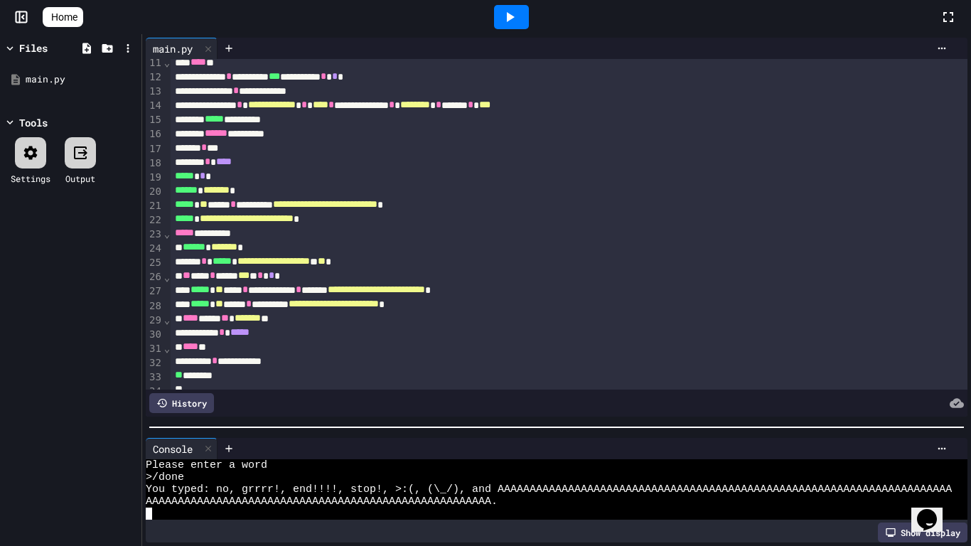
scroll to position [161, 0]
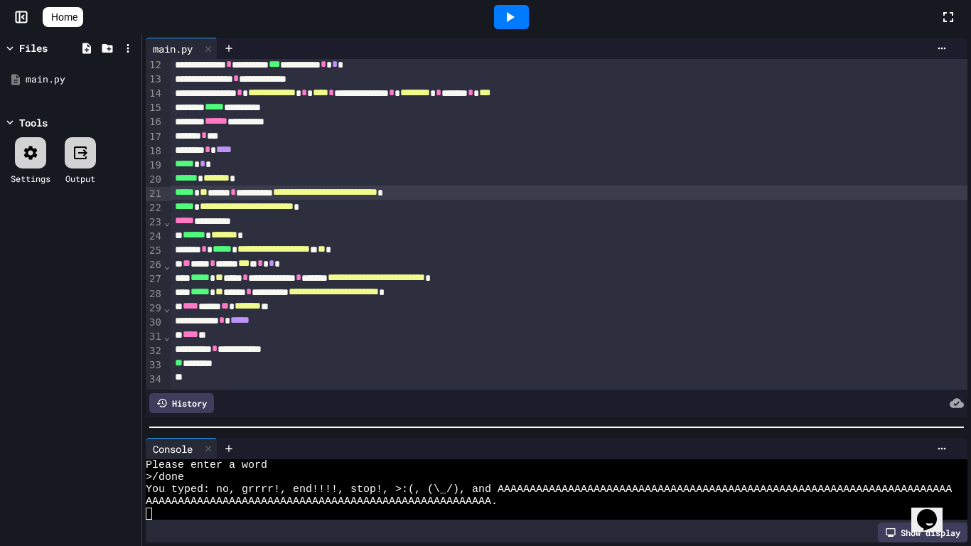
click at [346, 191] on span "**********" at bounding box center [325, 192] width 104 height 10
click at [345, 189] on span "**********" at bounding box center [327, 192] width 108 height 10
click at [380, 193] on span "**********" at bounding box center [329, 192] width 112 height 10
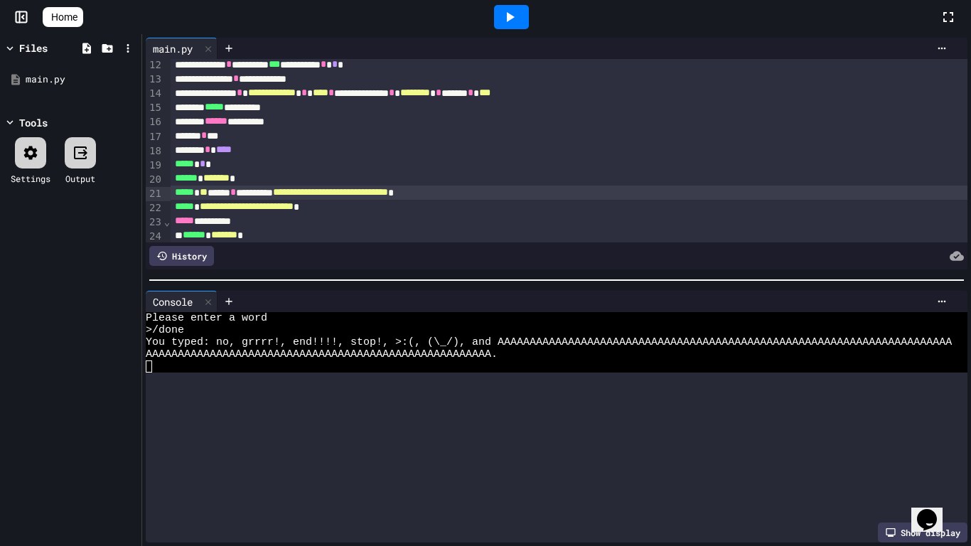
click at [401, 273] on div at bounding box center [556, 280] width 829 height 14
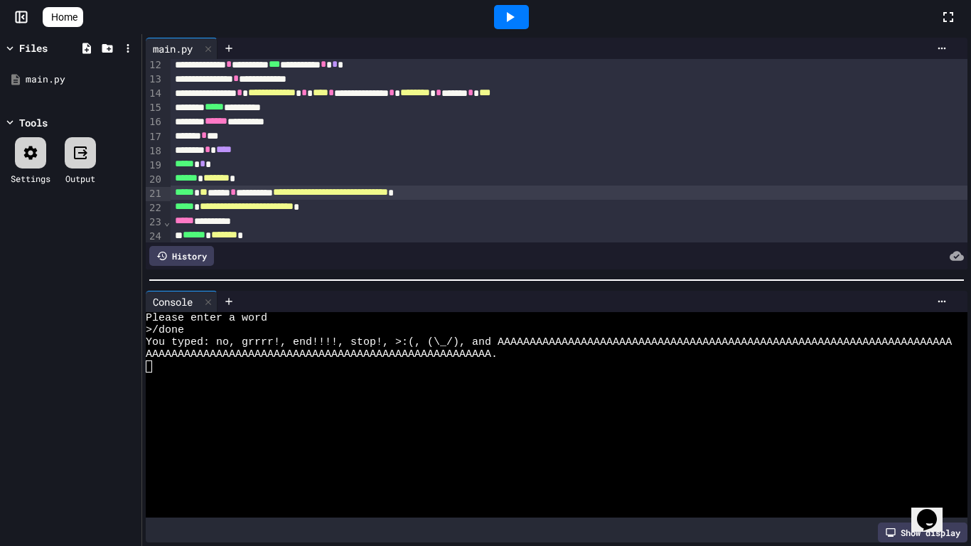
click at [401, 437] on div at bounding box center [549, 439] width 806 height 12
click at [518, 18] on icon at bounding box center [509, 17] width 17 height 17
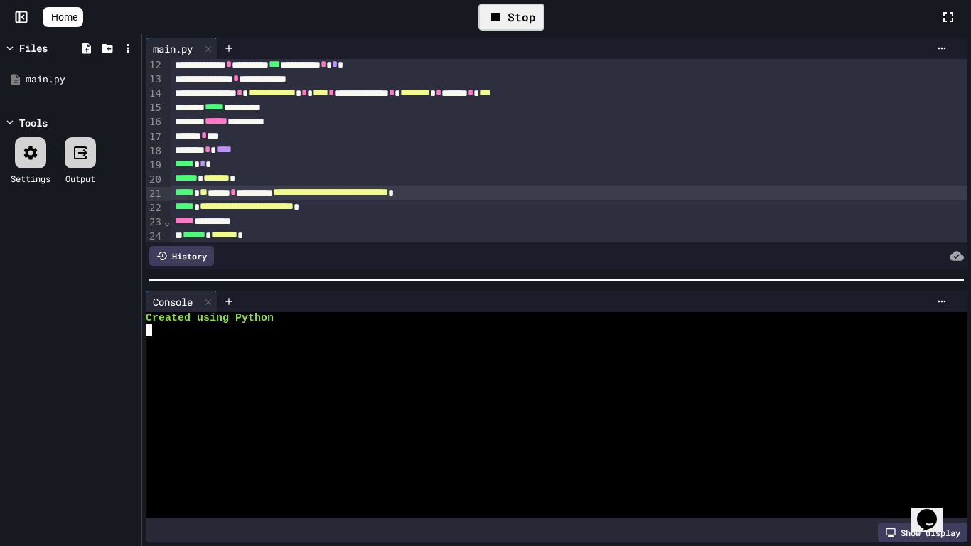
click at [439, 367] on div at bounding box center [549, 366] width 806 height 12
click at [504, 21] on icon at bounding box center [495, 17] width 17 height 17
click at [504, 21] on div at bounding box center [511, 17] width 35 height 24
click at [432, 404] on div at bounding box center [549, 403] width 806 height 12
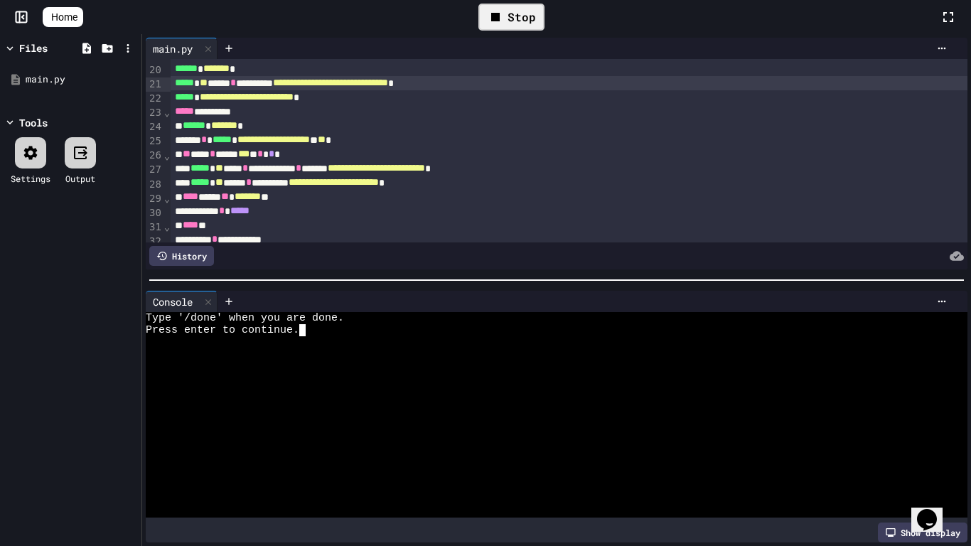
scroll to position [305, 0]
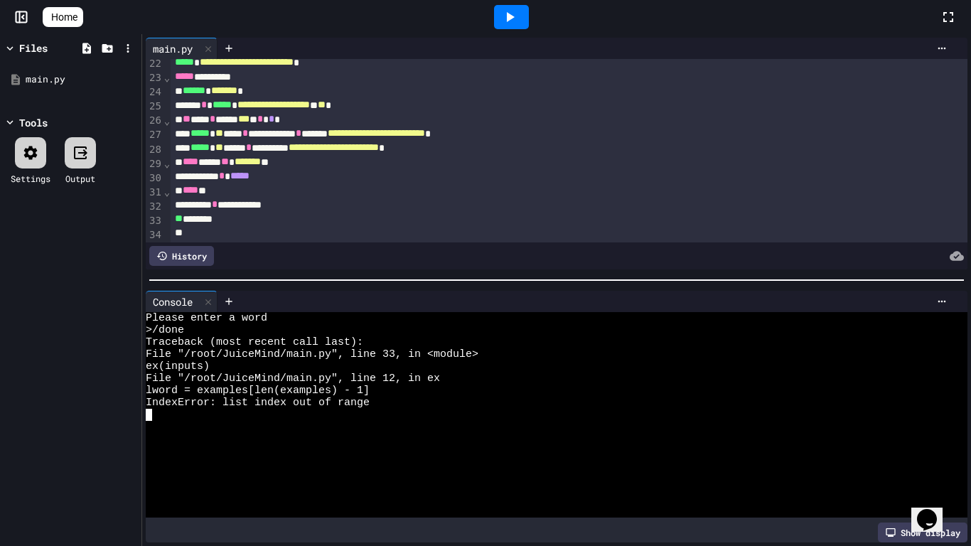
click at [505, 23] on div at bounding box center [511, 17] width 35 height 24
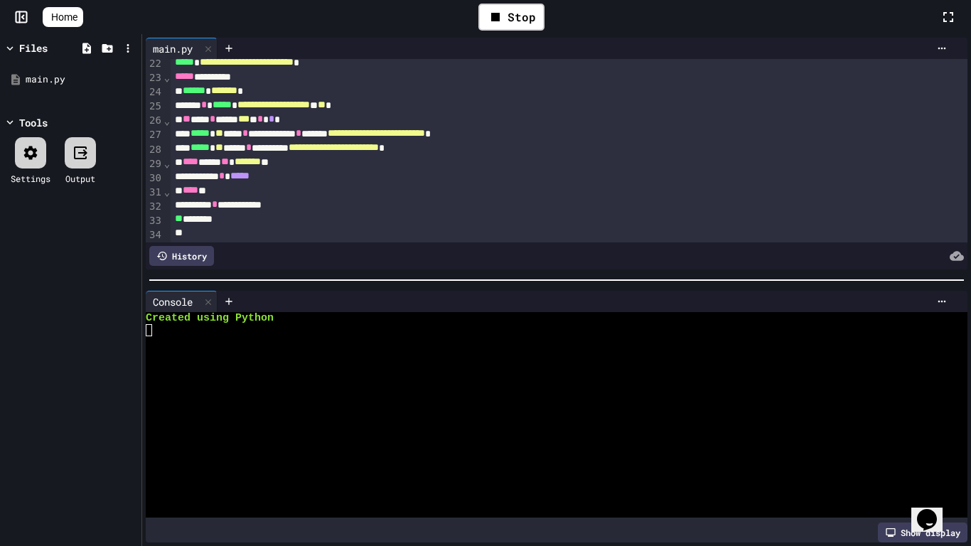
click at [417, 347] on div at bounding box center [549, 342] width 806 height 12
type textarea "****"
type textarea "*"
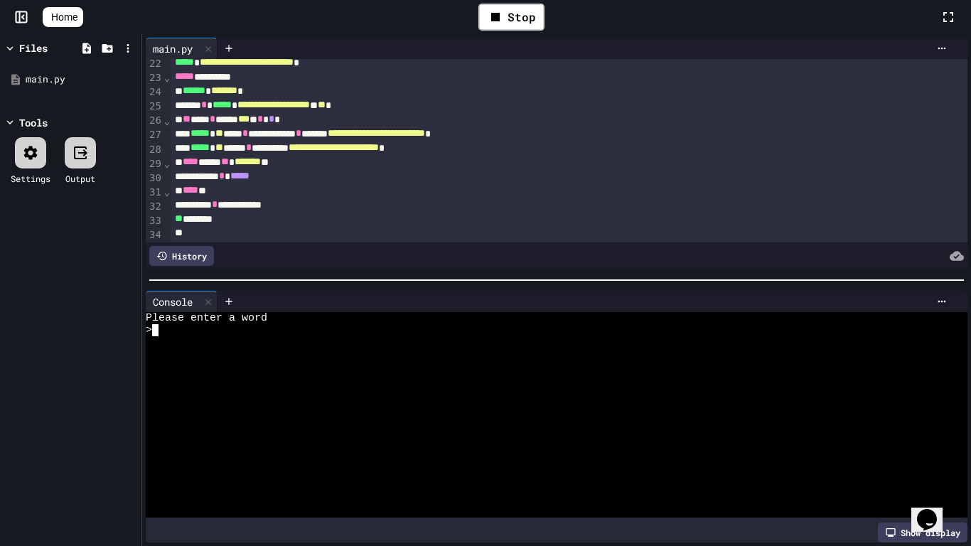
type textarea "*"
